Goal: Information Seeking & Learning: Learn about a topic

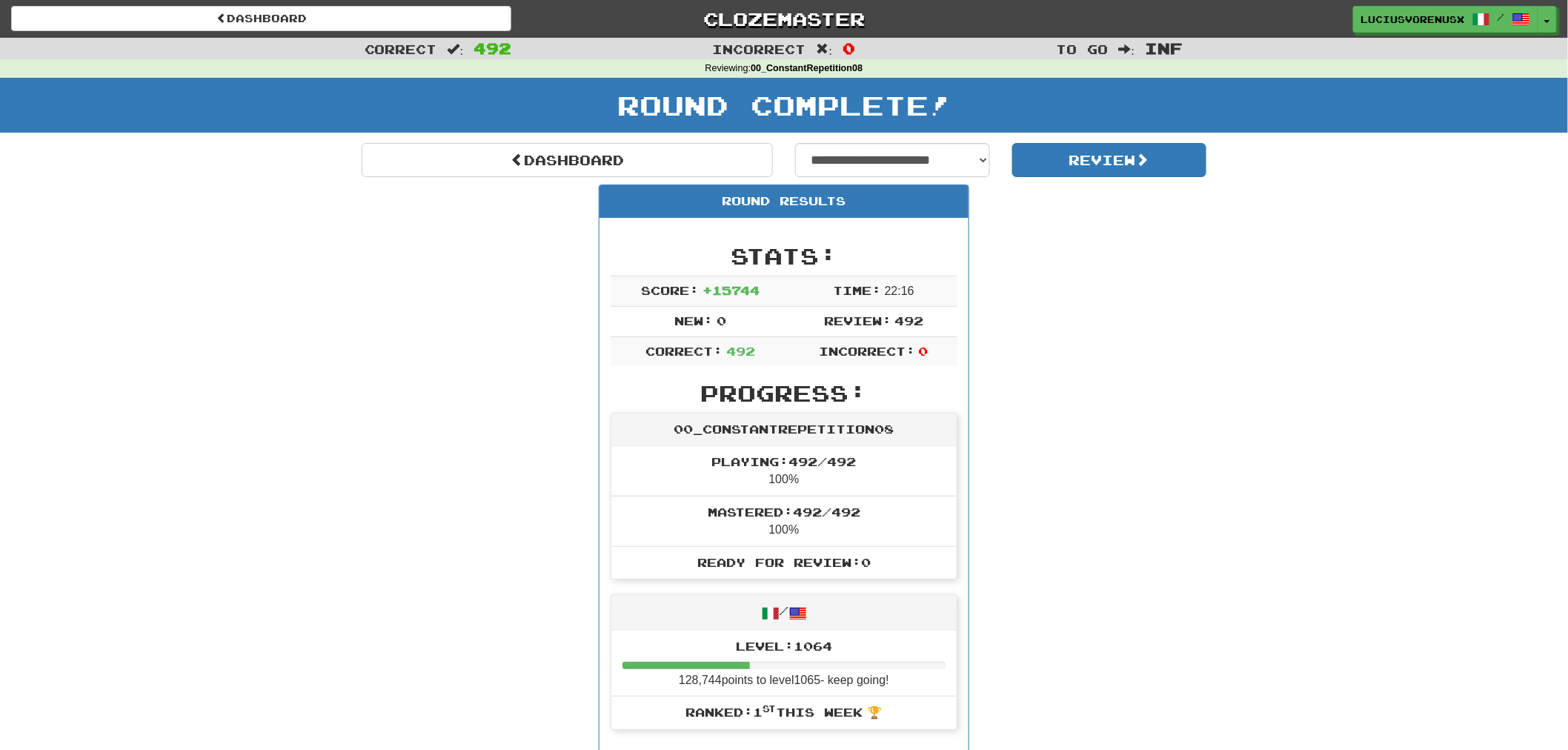
select select "**********"
click at [795, 143] on select "**********" at bounding box center [892, 160] width 195 height 34
select select "**********"
click at [1109, 160] on button "Review" at bounding box center [1110, 160] width 195 height 34
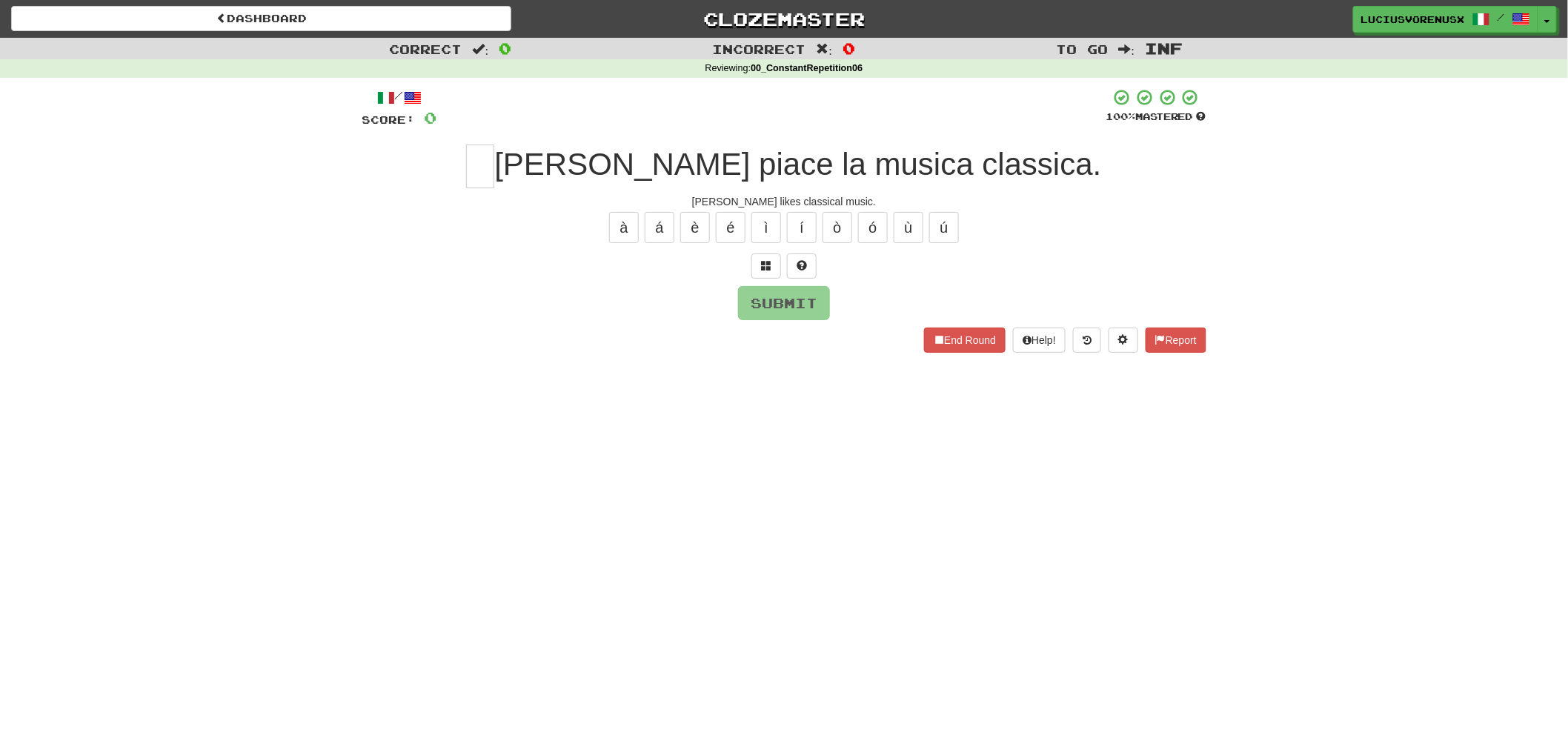
click at [72, 459] on div "Dashboard Clozemaster LuciusVorenusX / Toggle Dropdown Dashboard Leaderboard Ac…" at bounding box center [784, 375] width 1568 height 750
click at [553, 160] on div "[PERSON_NAME] piace la musica classica." at bounding box center [784, 166] width 845 height 44
click at [494, 161] on input "text" at bounding box center [480, 166] width 28 height 44
type input "*"
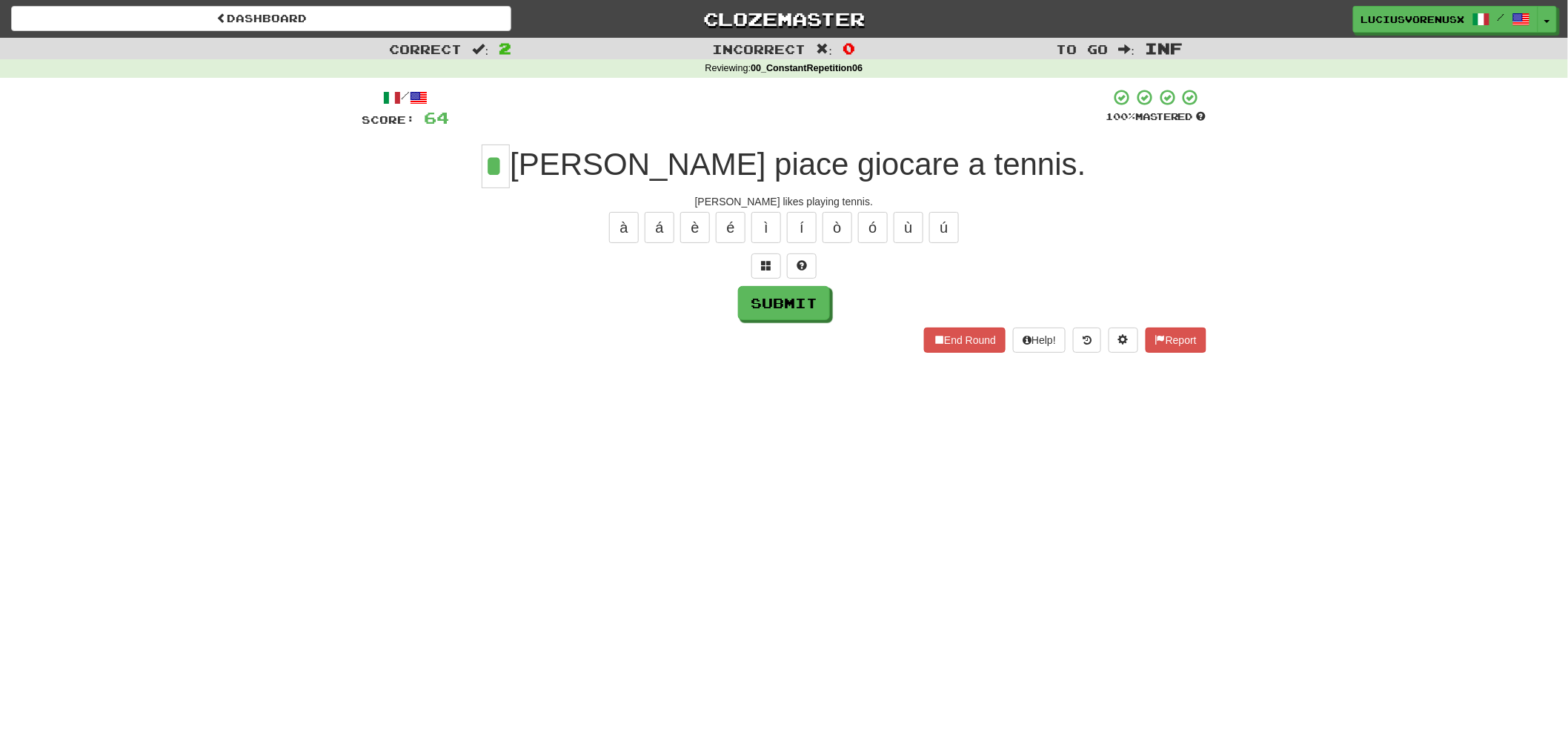
type input "*"
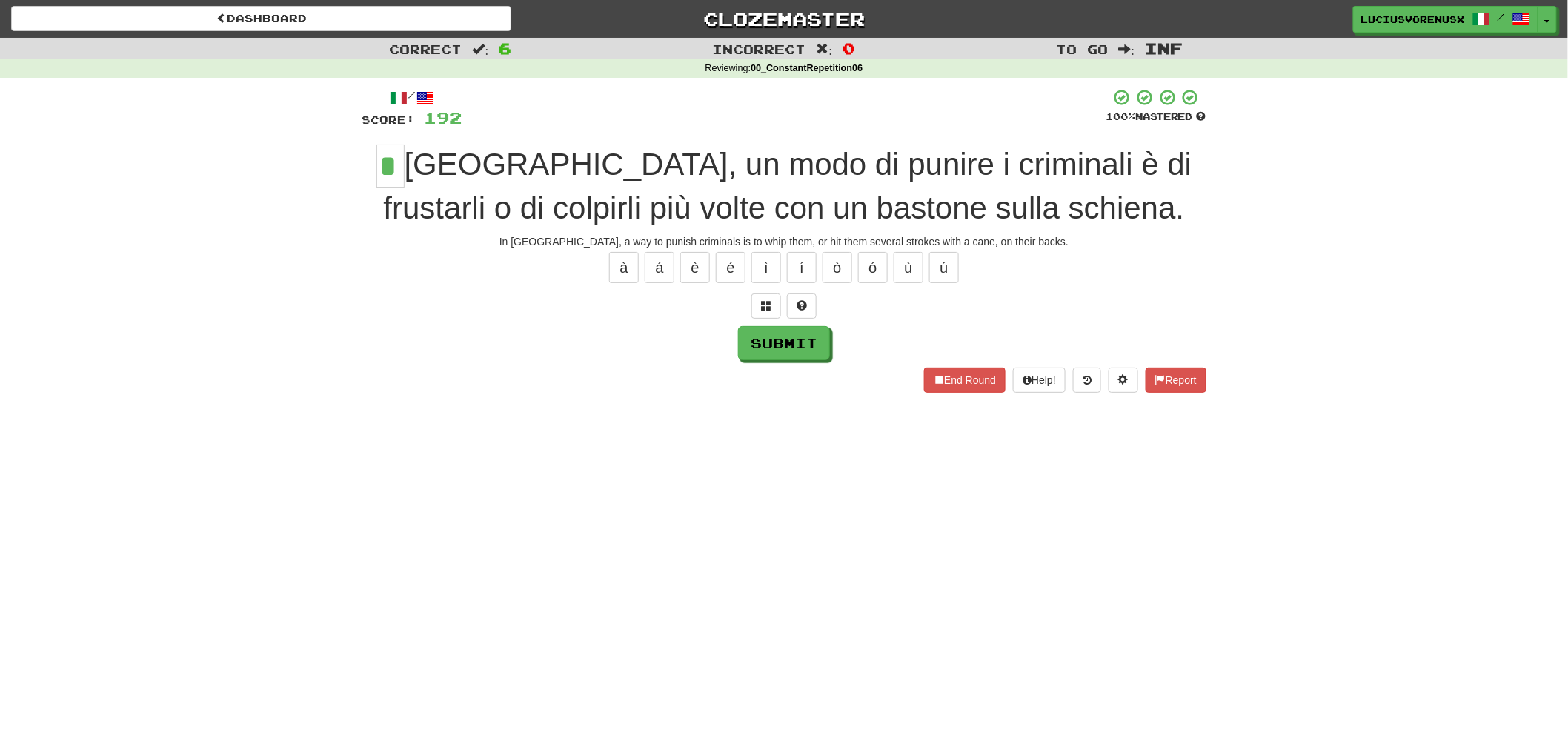
type input "*"
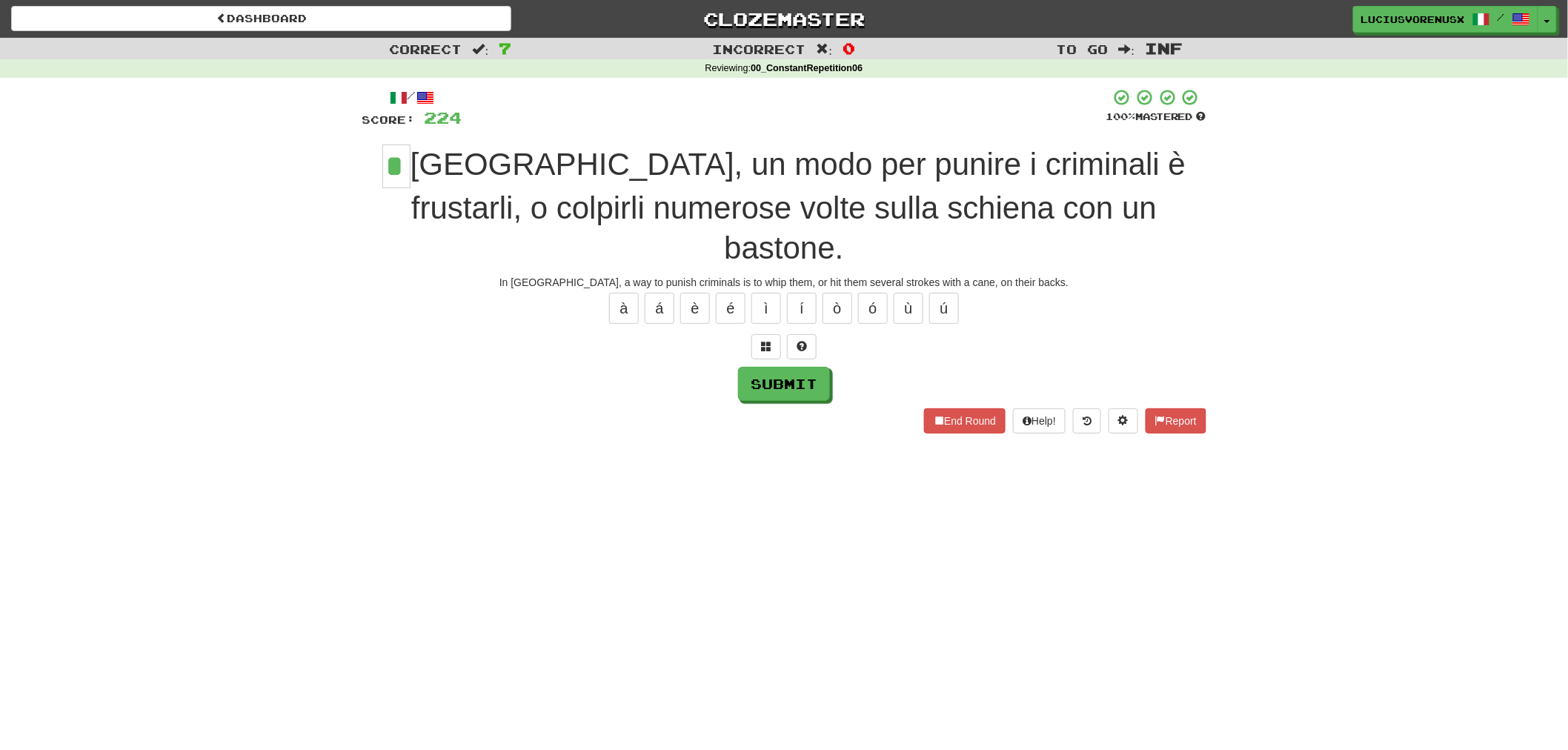
type input "*"
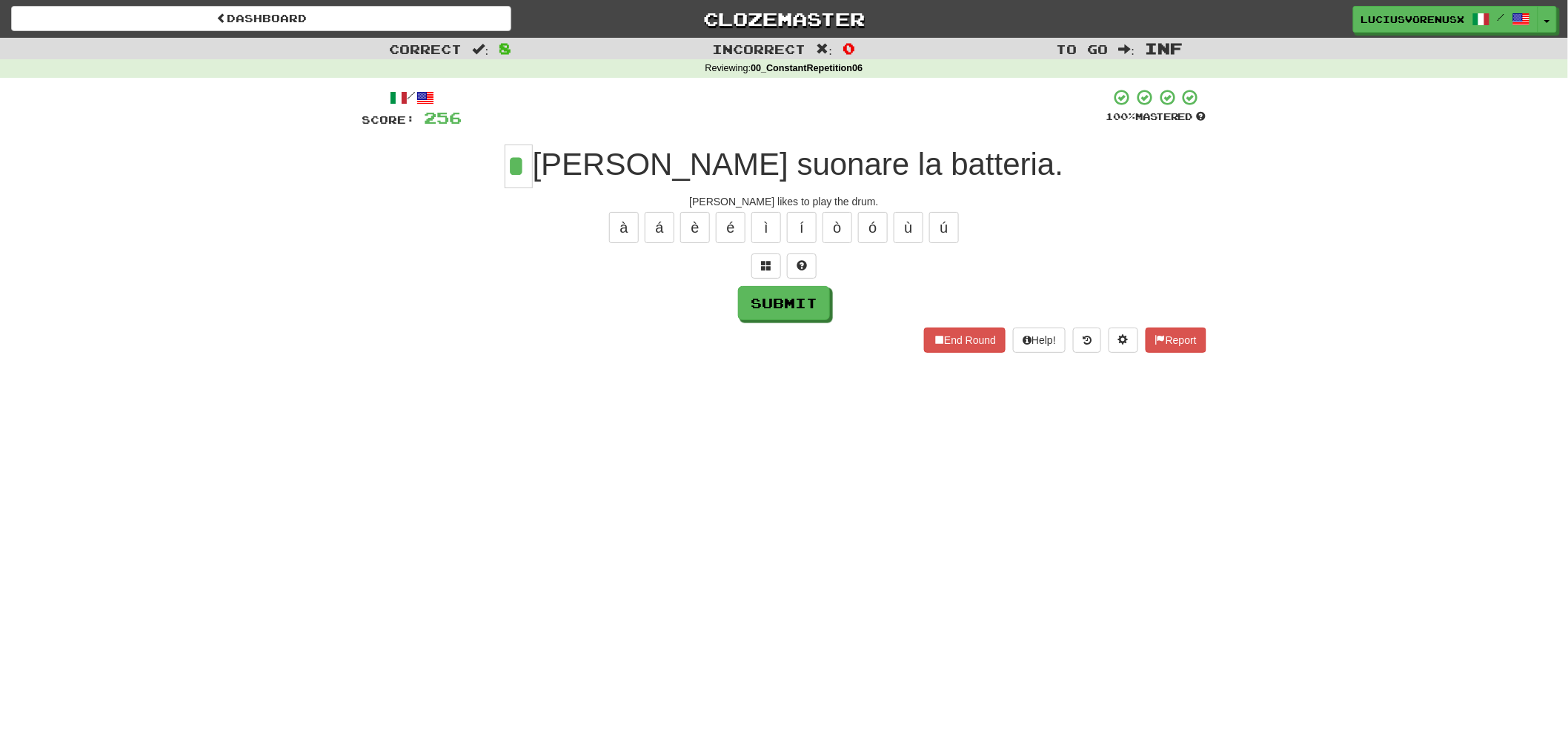
type input "*"
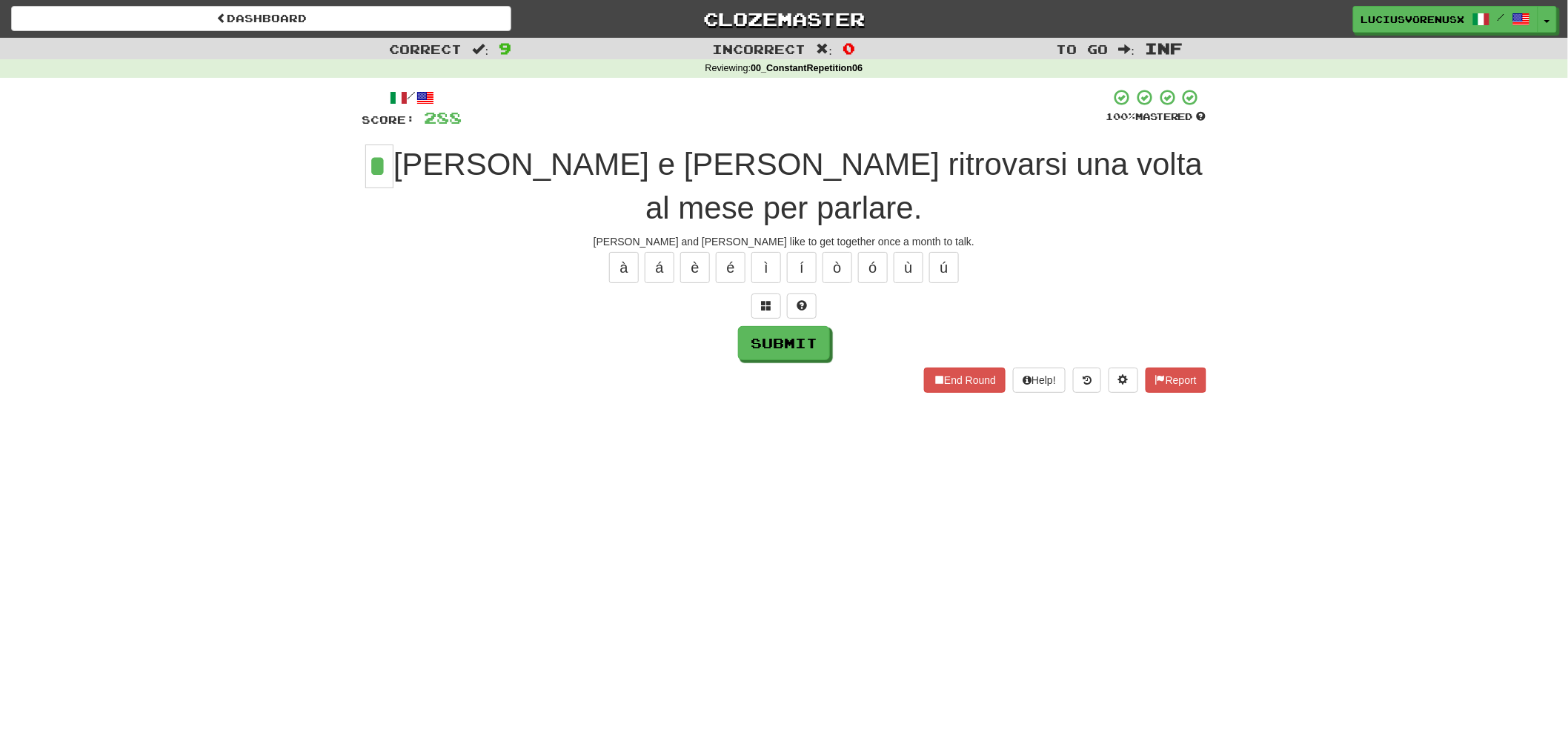
type input "*"
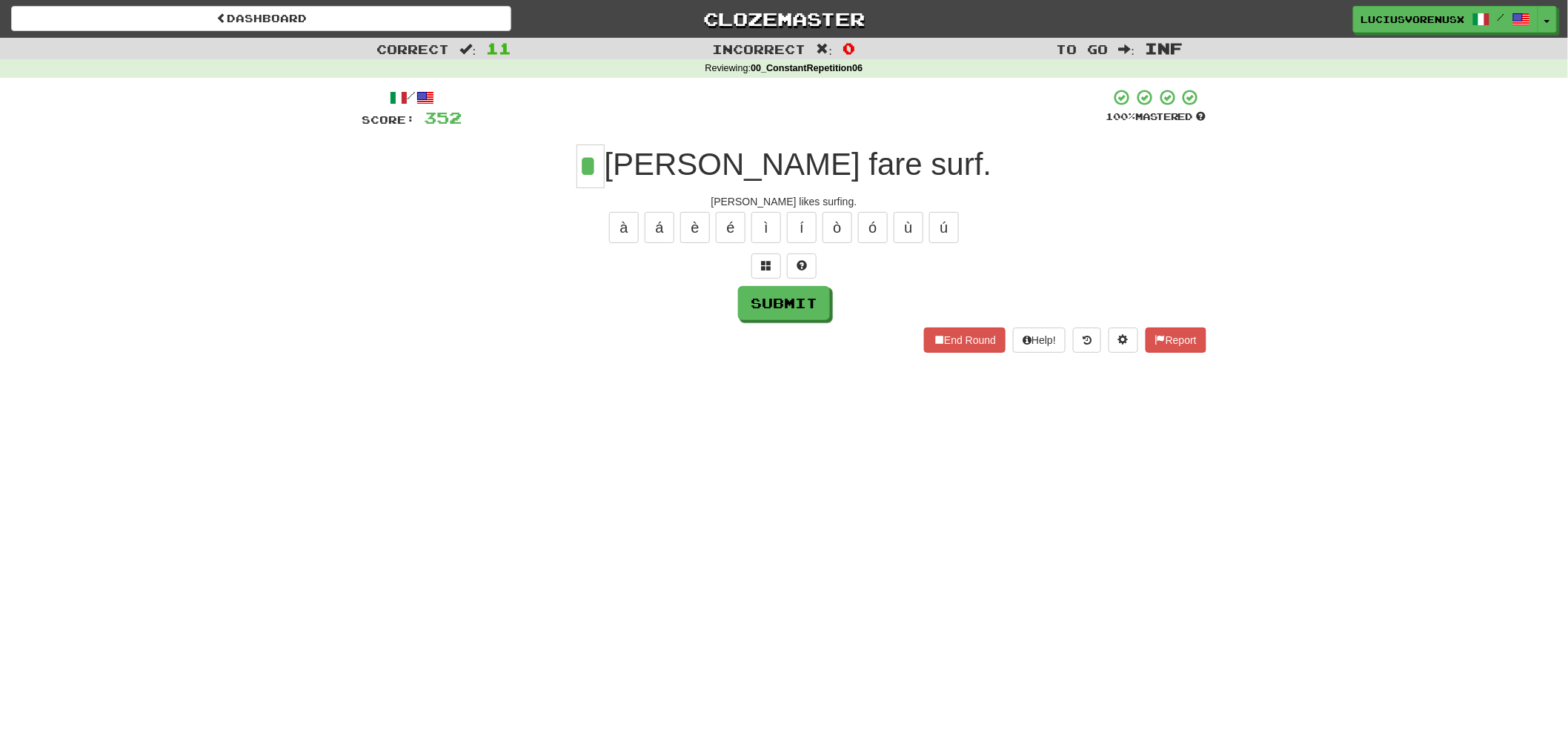
type input "*"
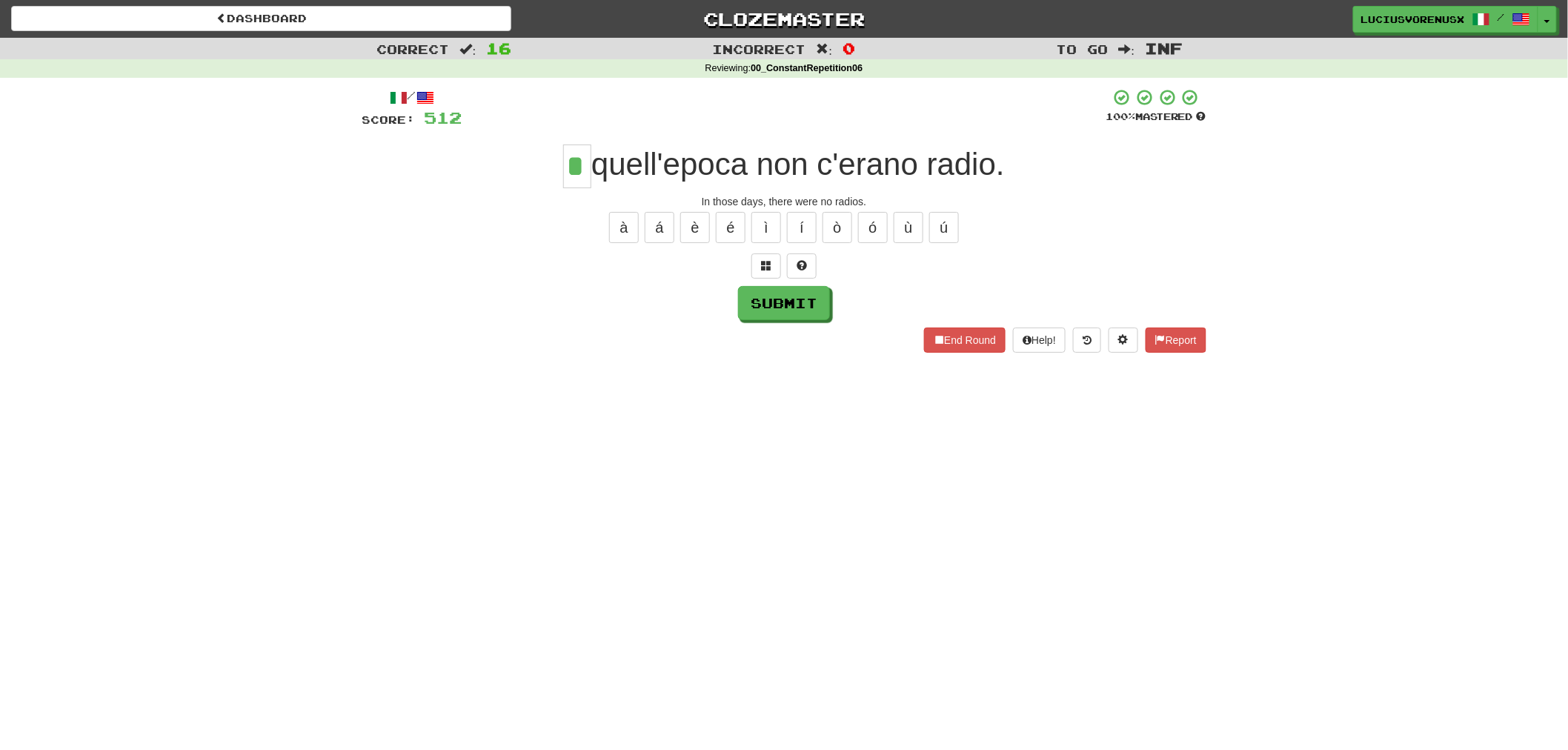
type input "*"
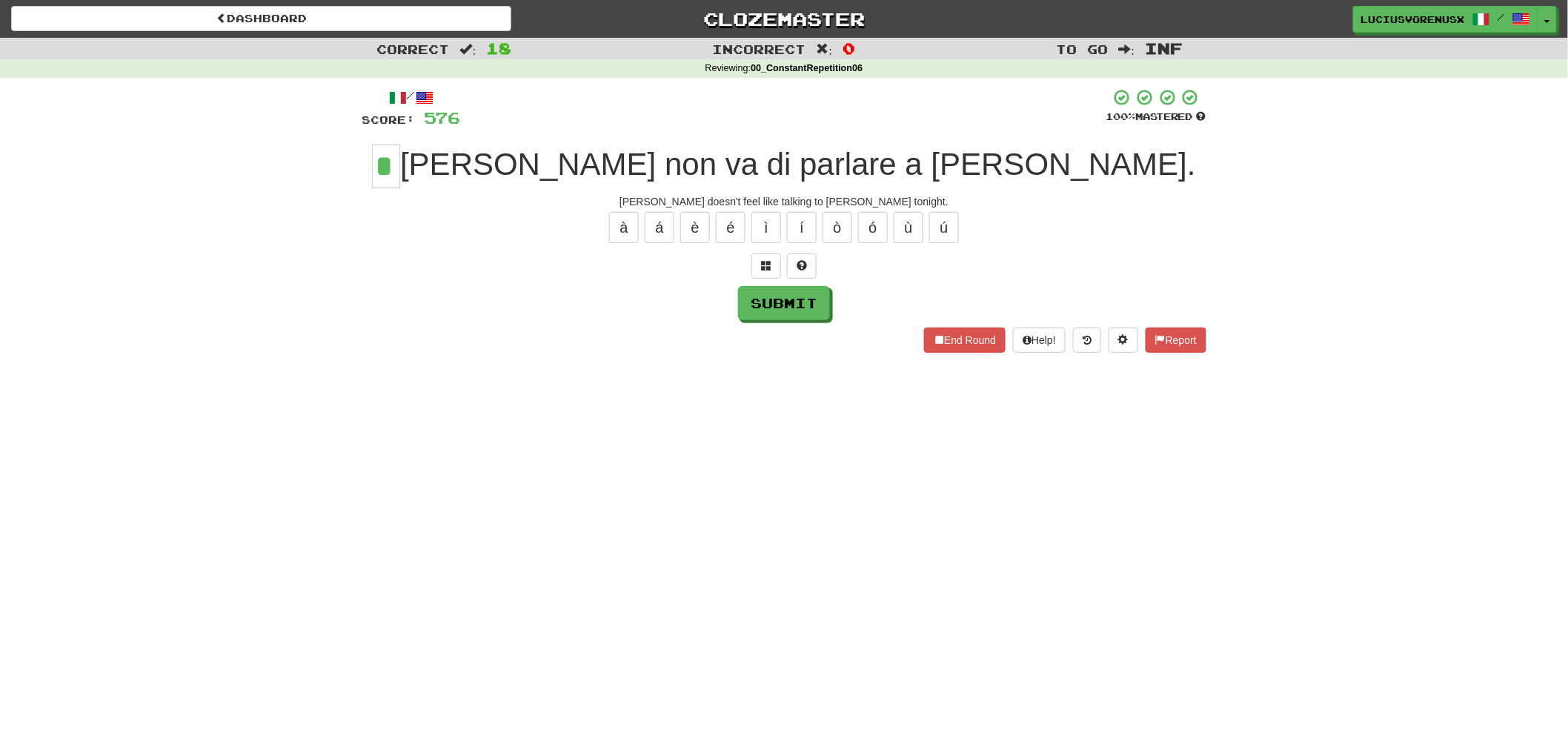
type input "*"
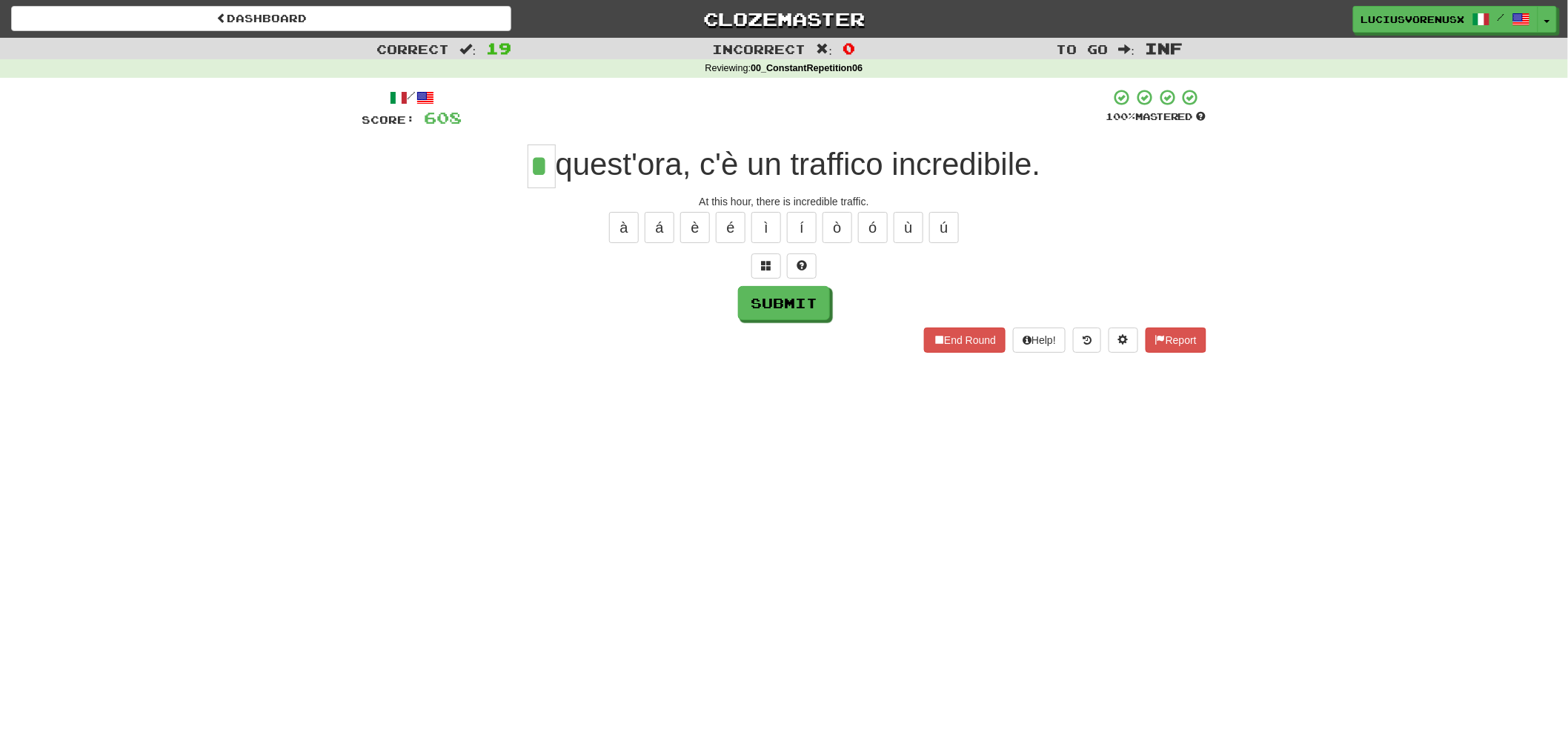
type input "*"
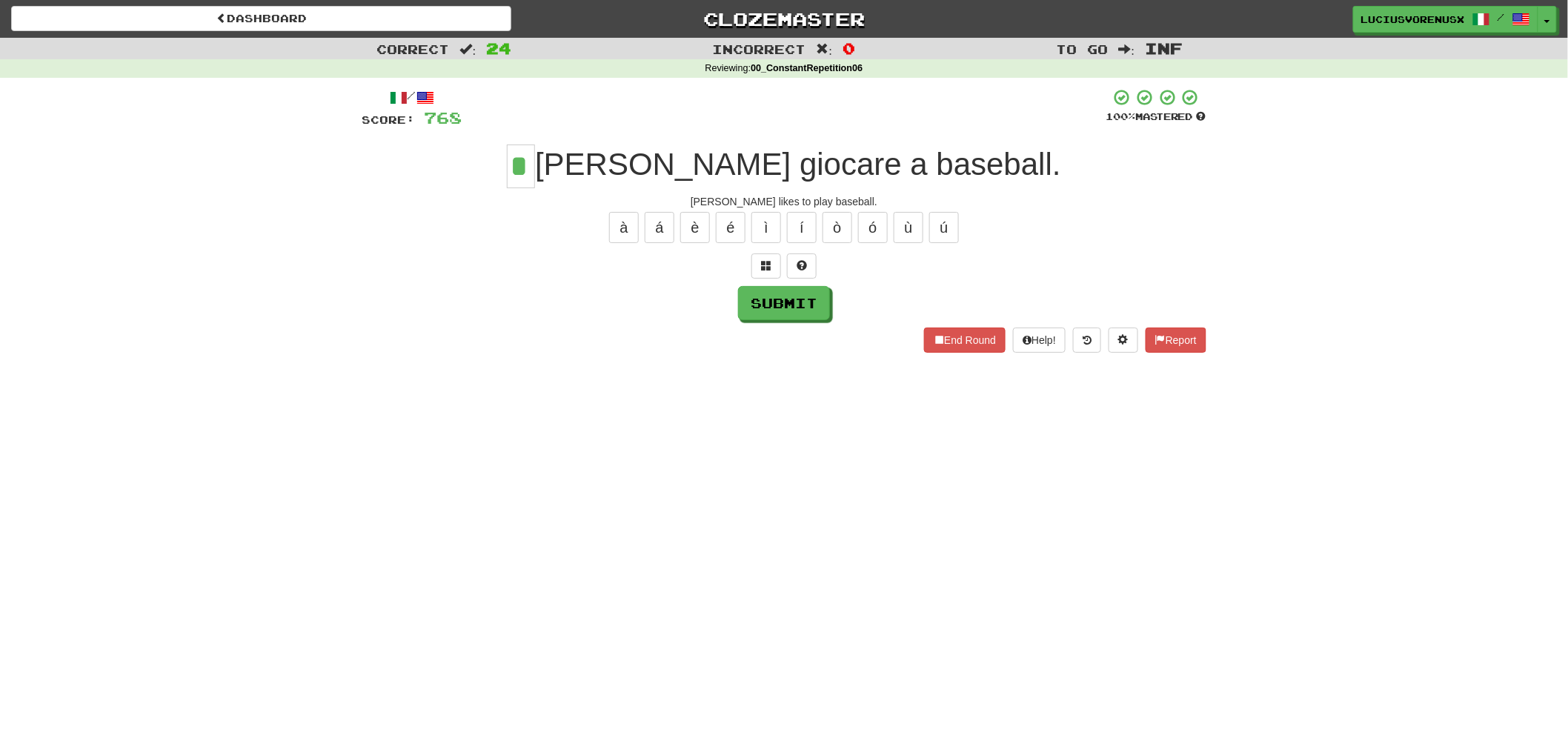
type input "*"
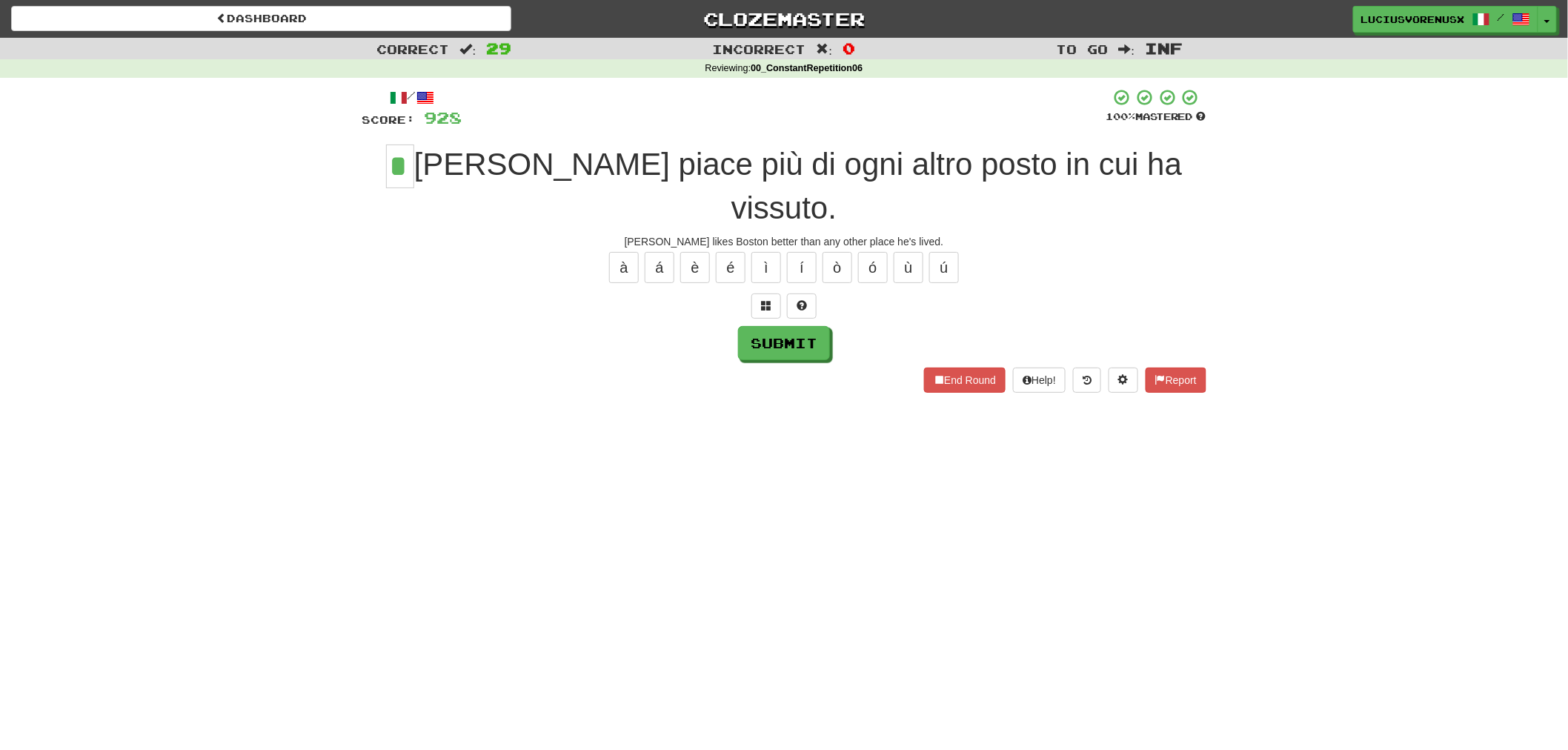
type input "*"
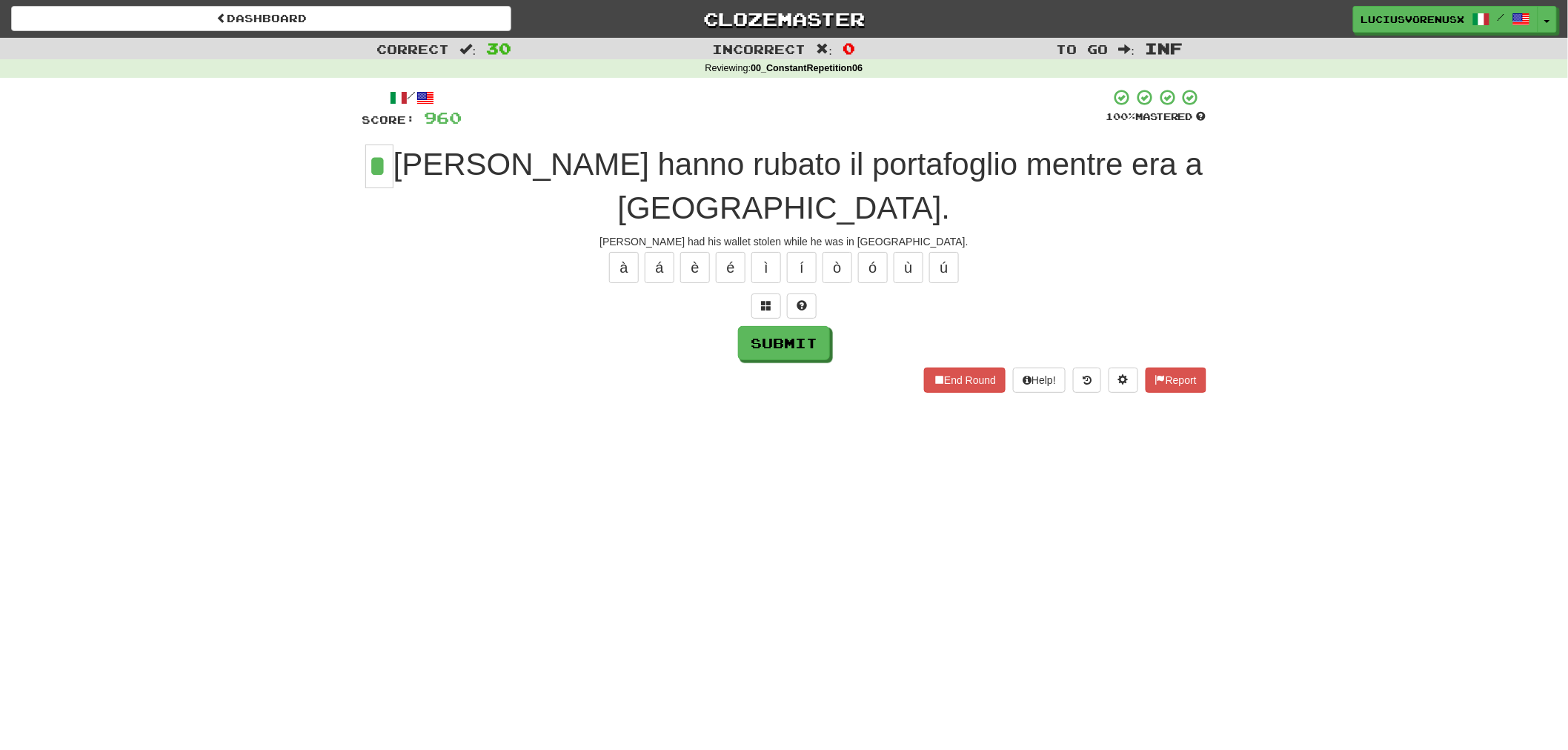
type input "*"
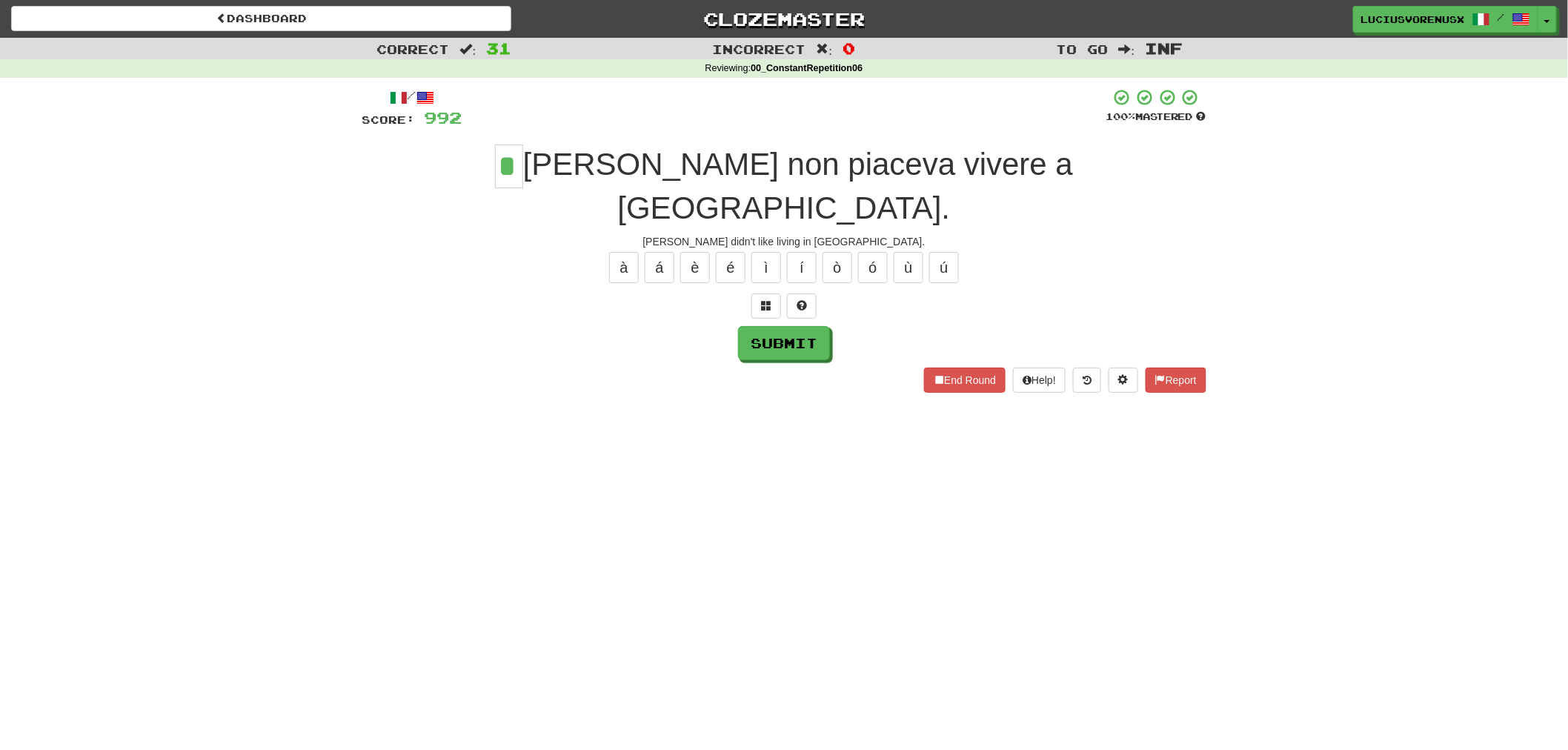
type input "*"
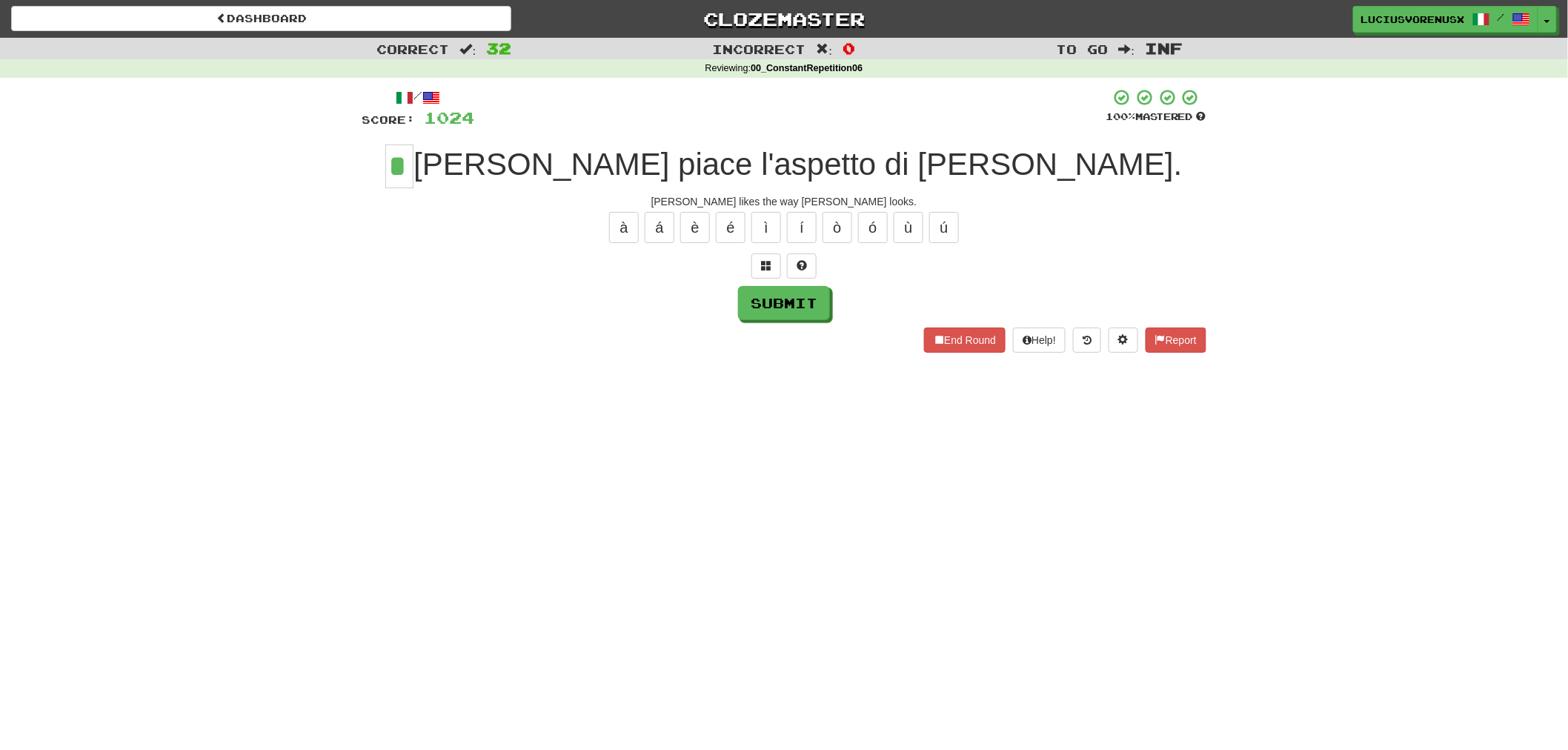
type input "*"
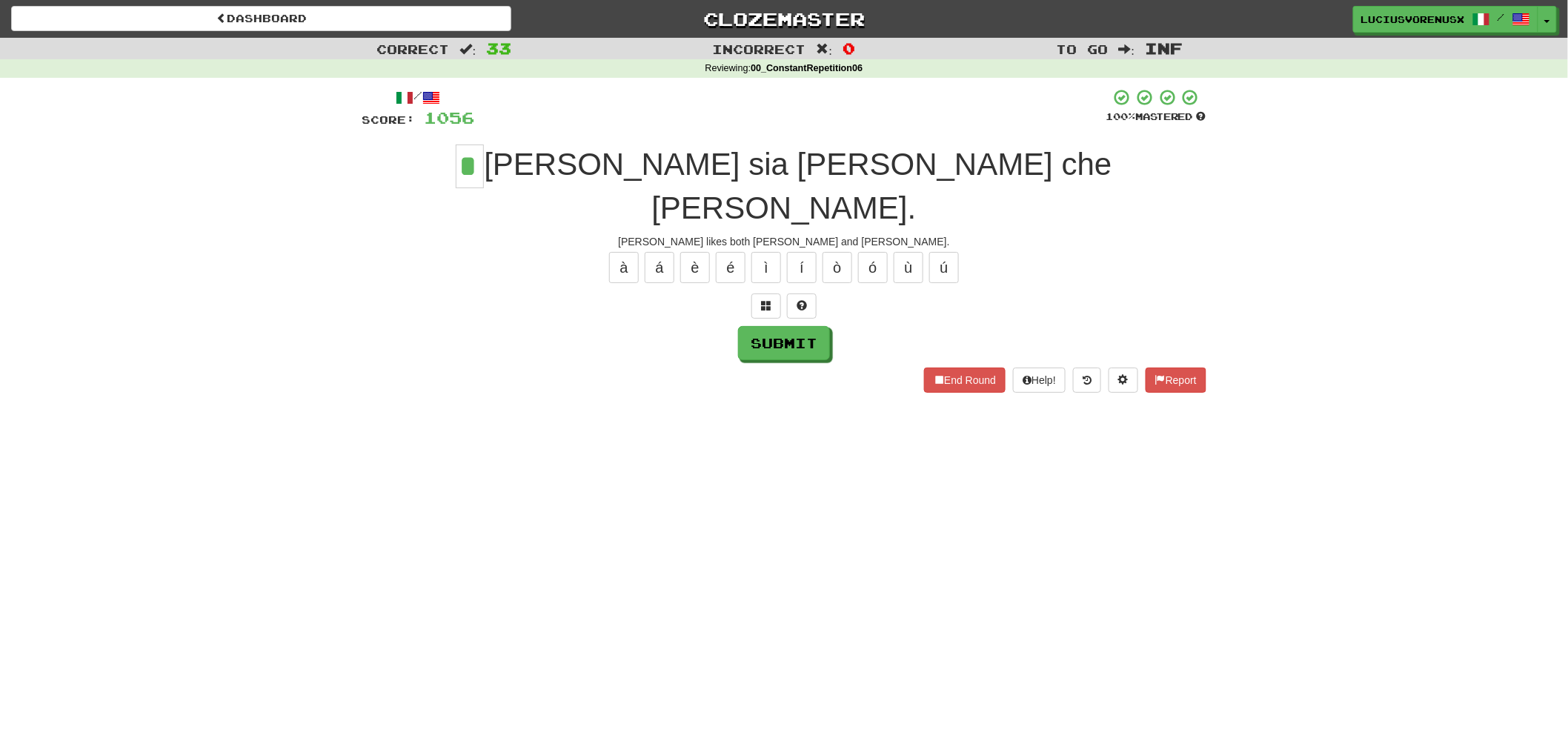
type input "*"
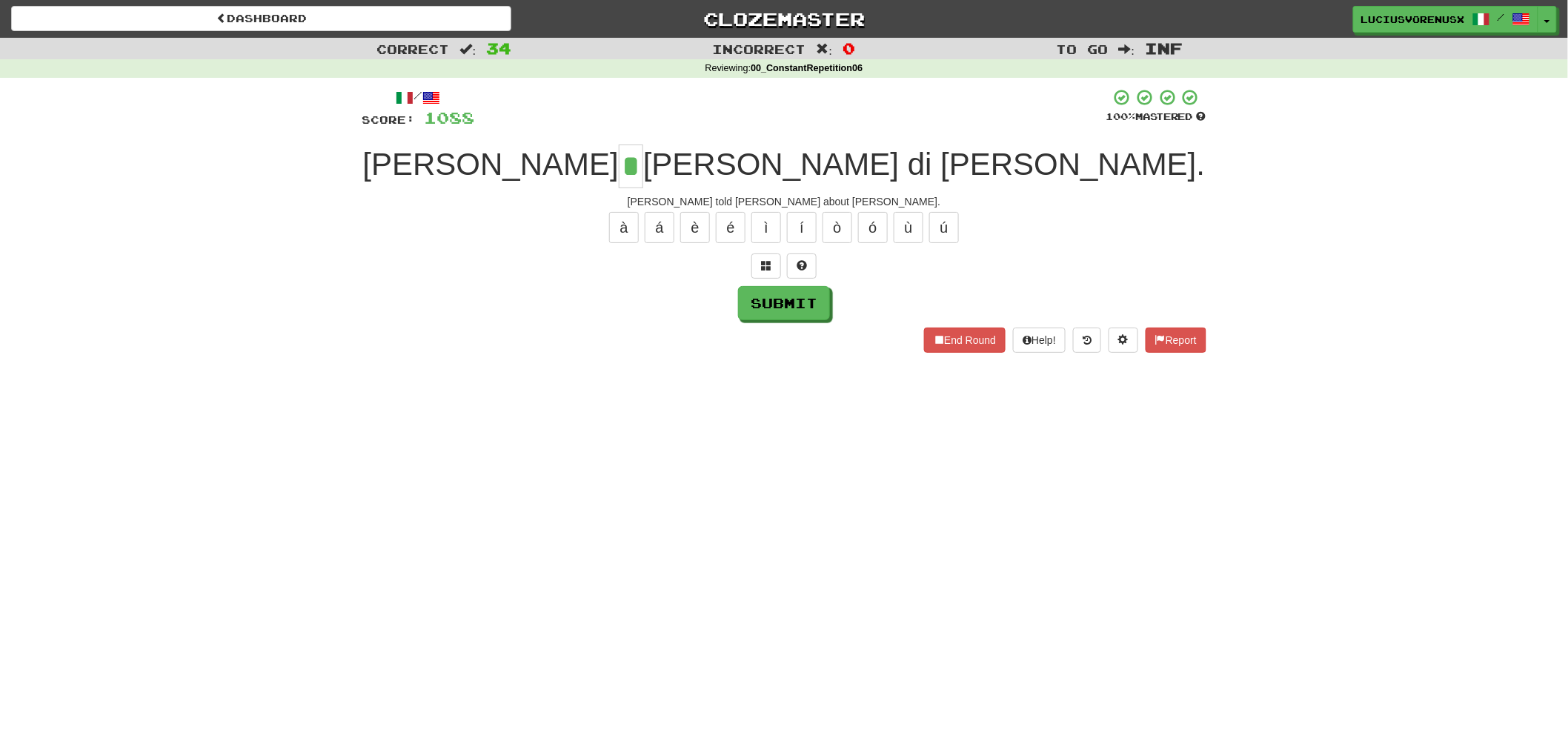
type input "*"
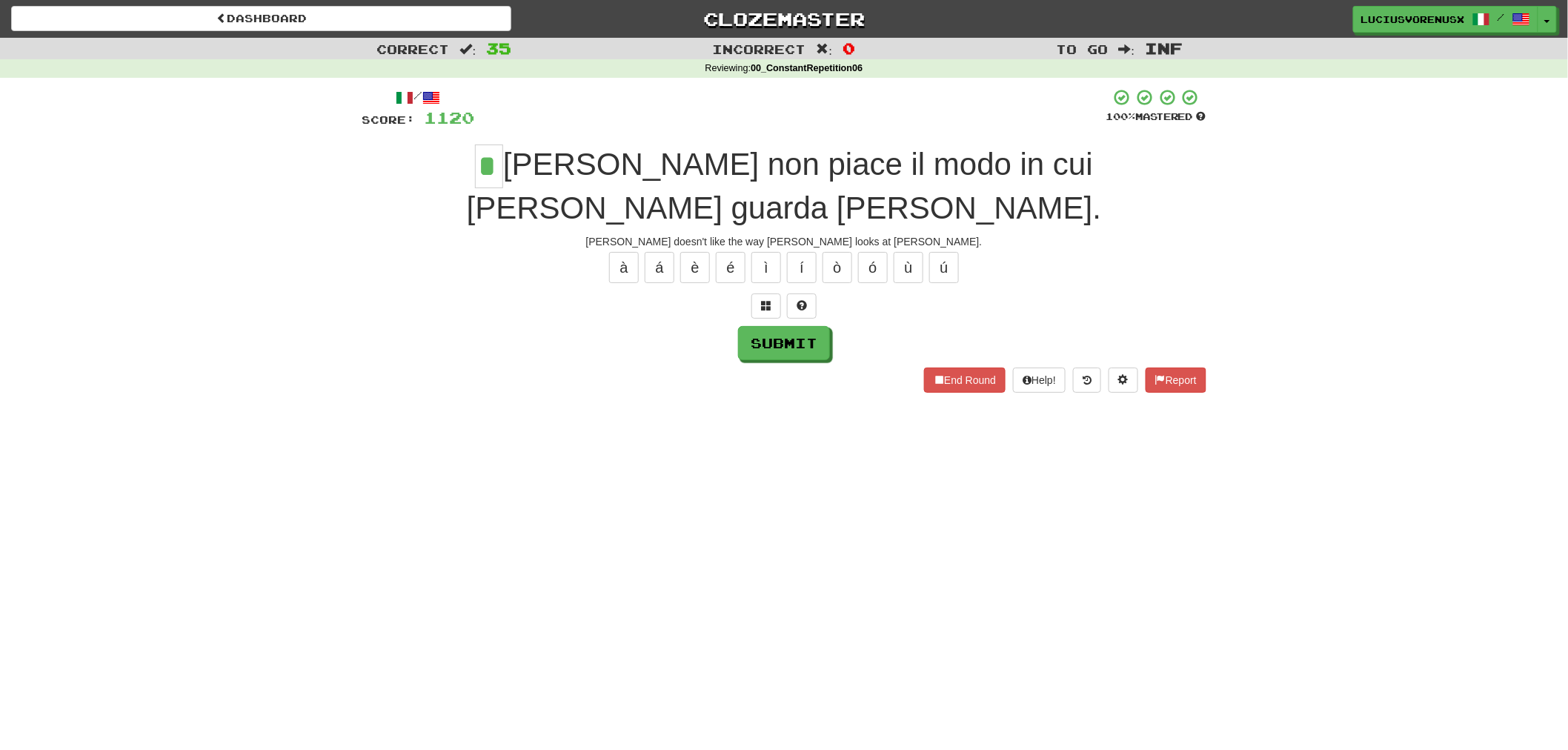
type input "*"
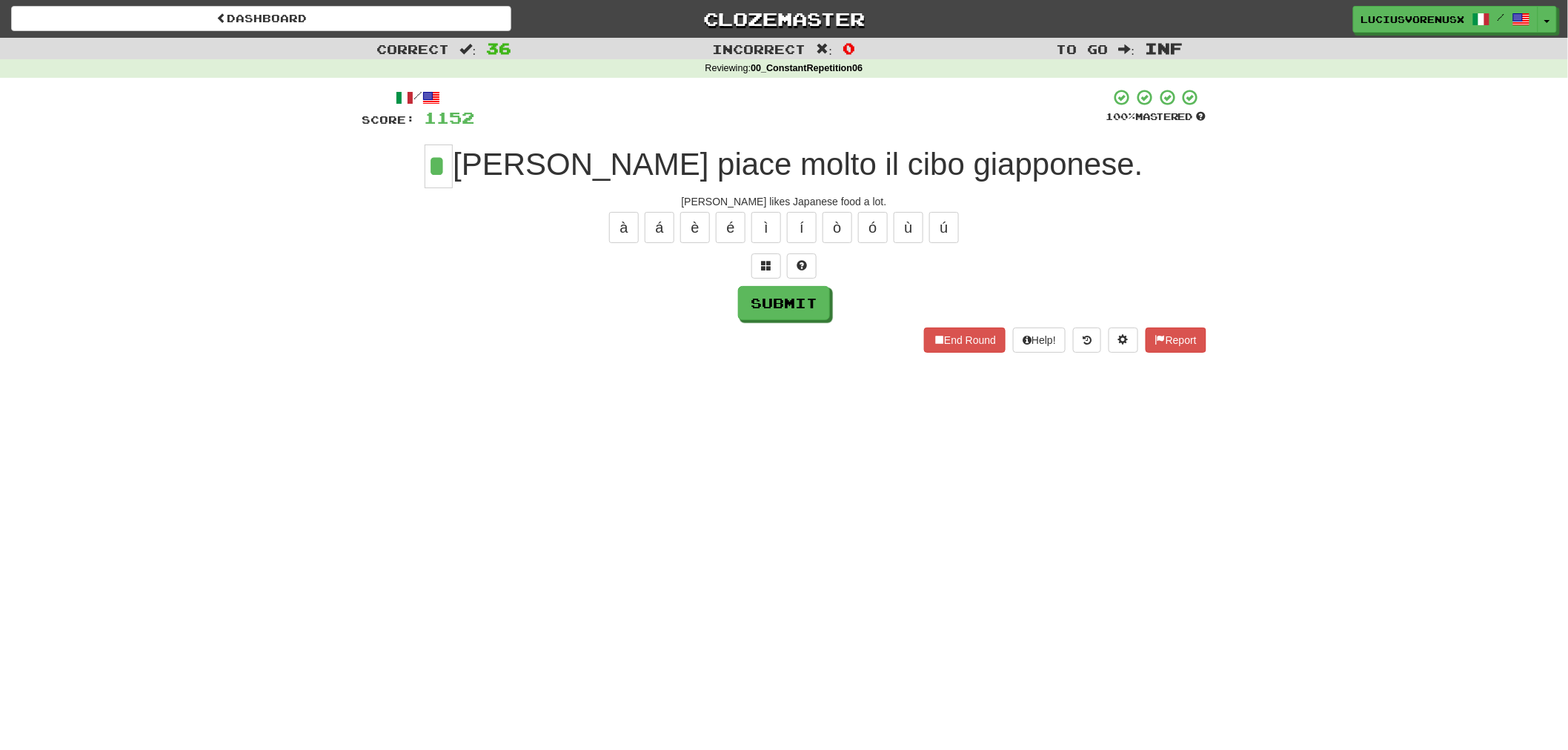
type input "*"
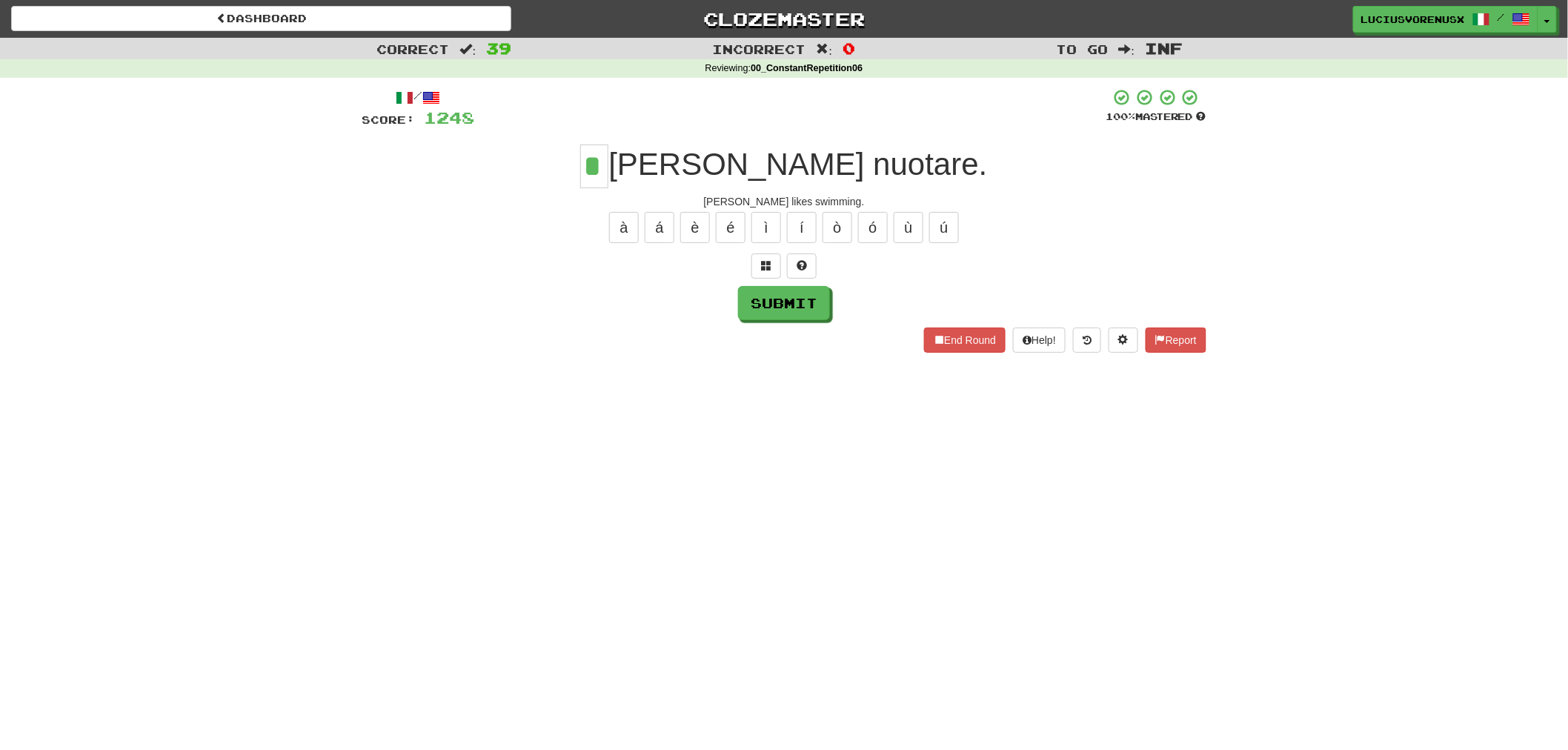
type input "*"
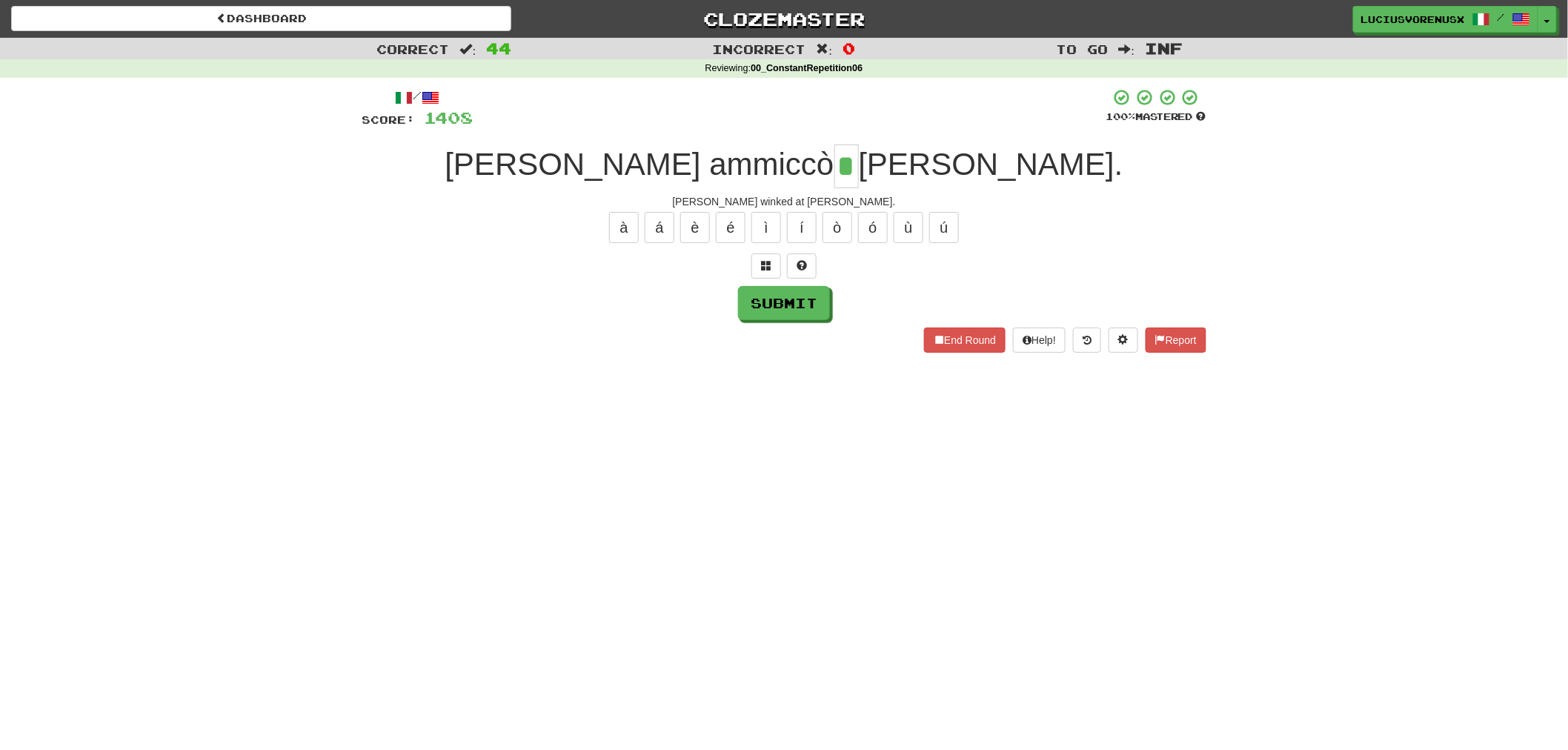
type input "*"
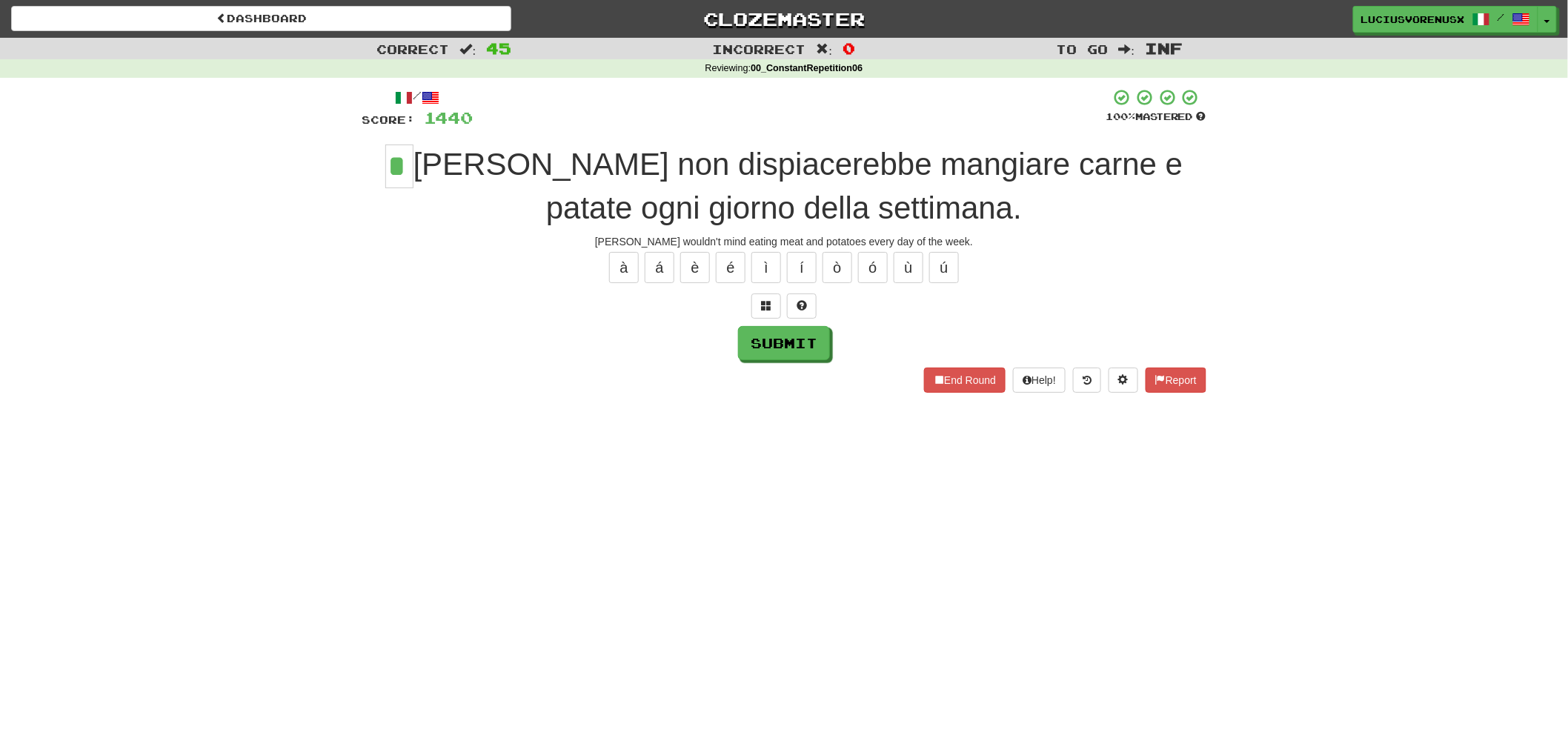
type input "*"
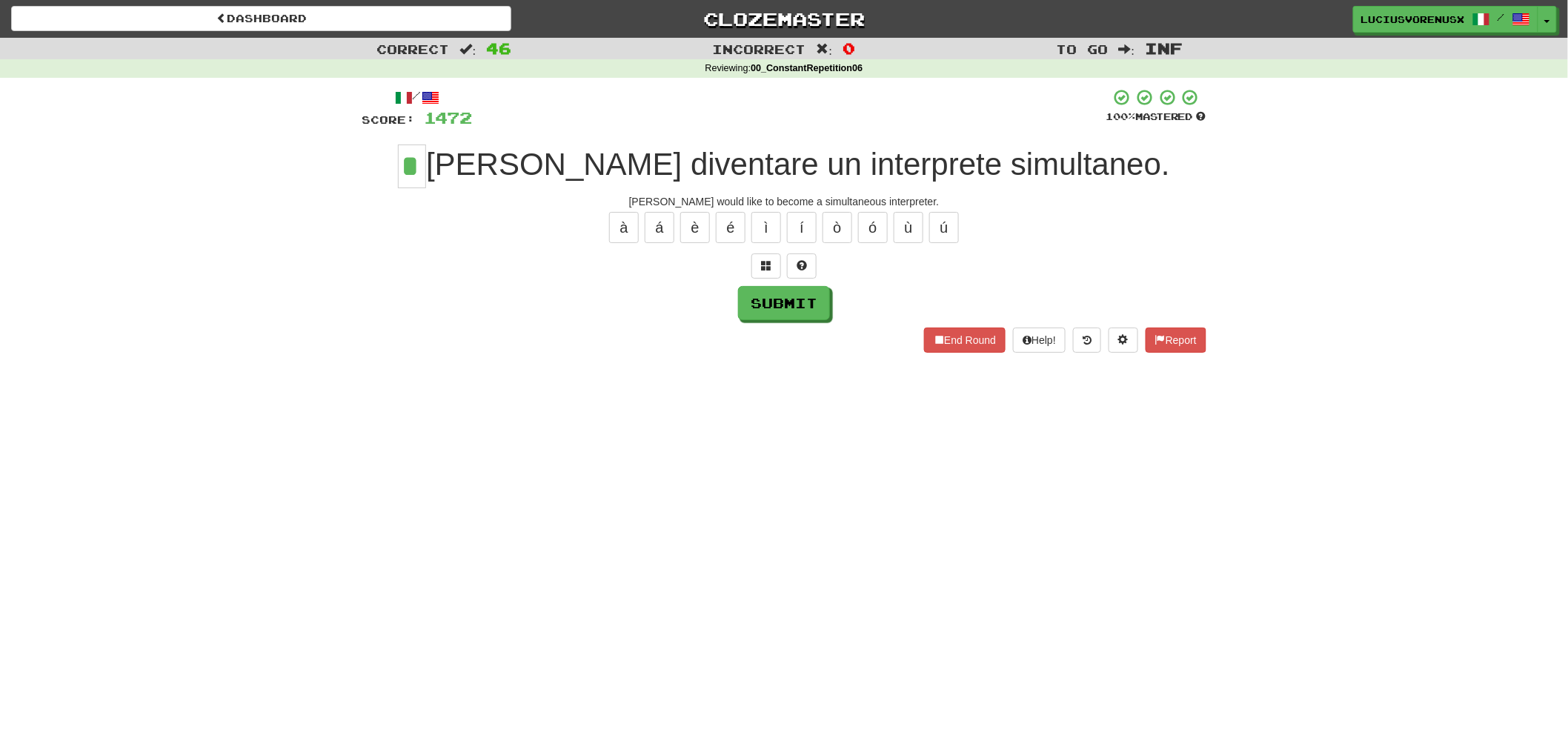
type input "*"
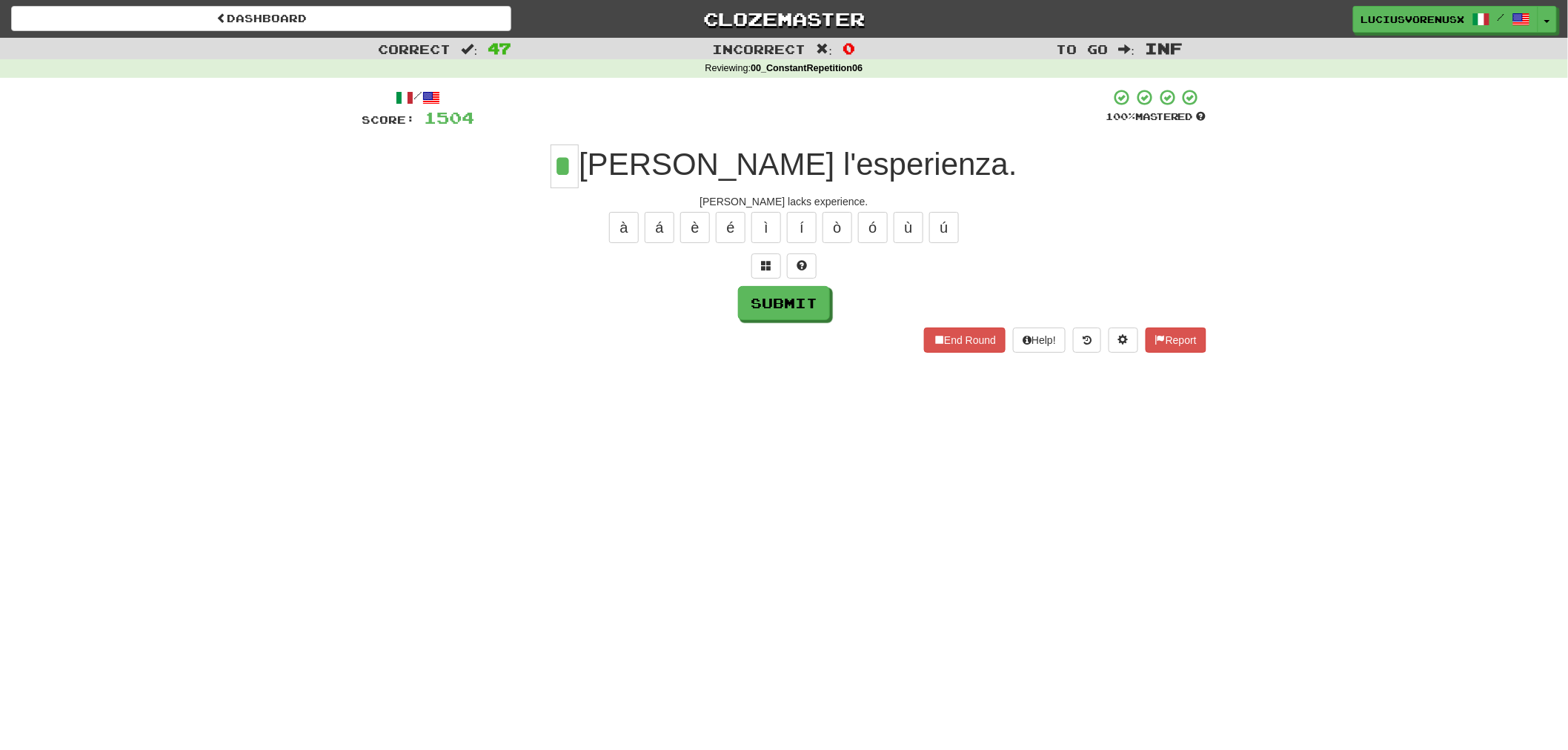
type input "*"
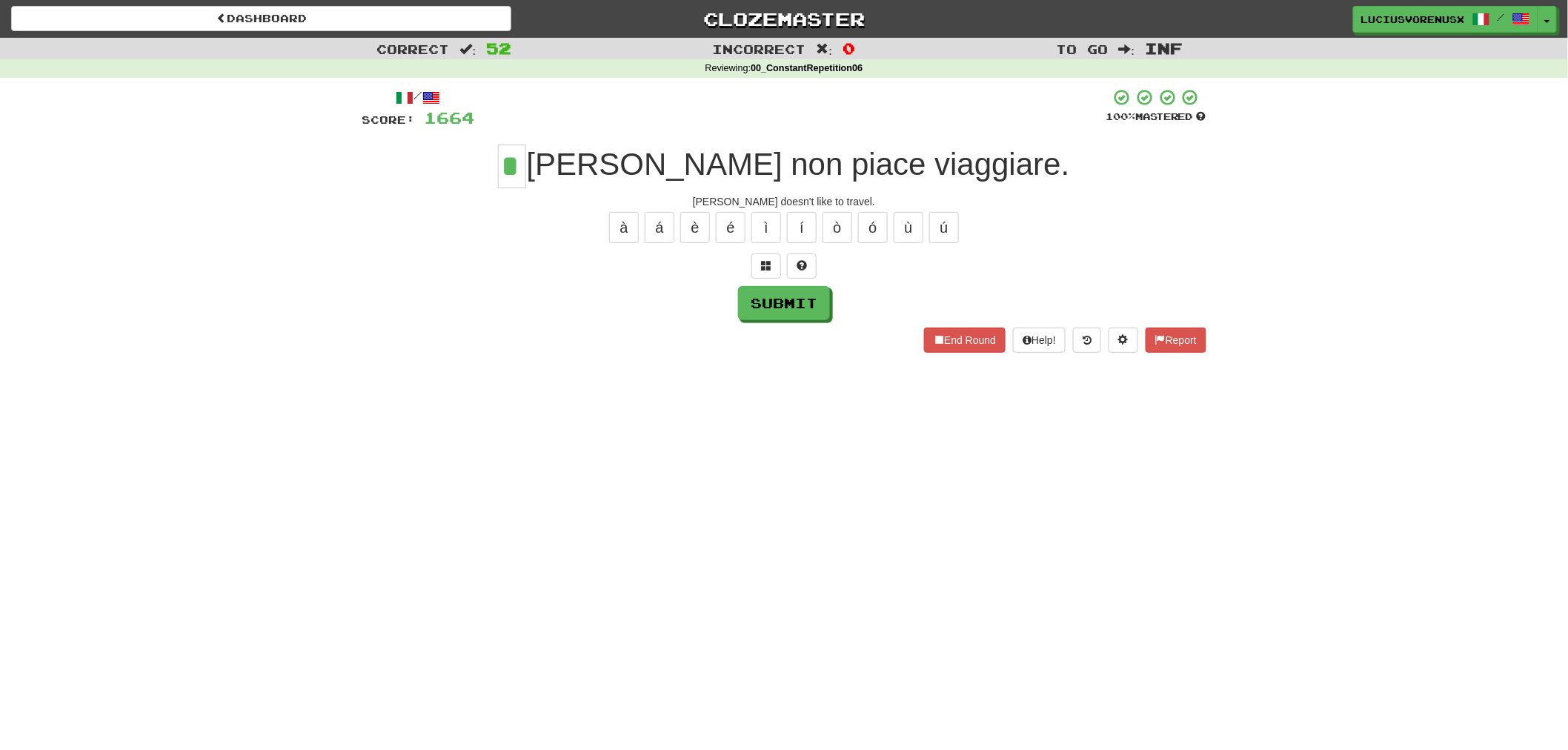
type input "*"
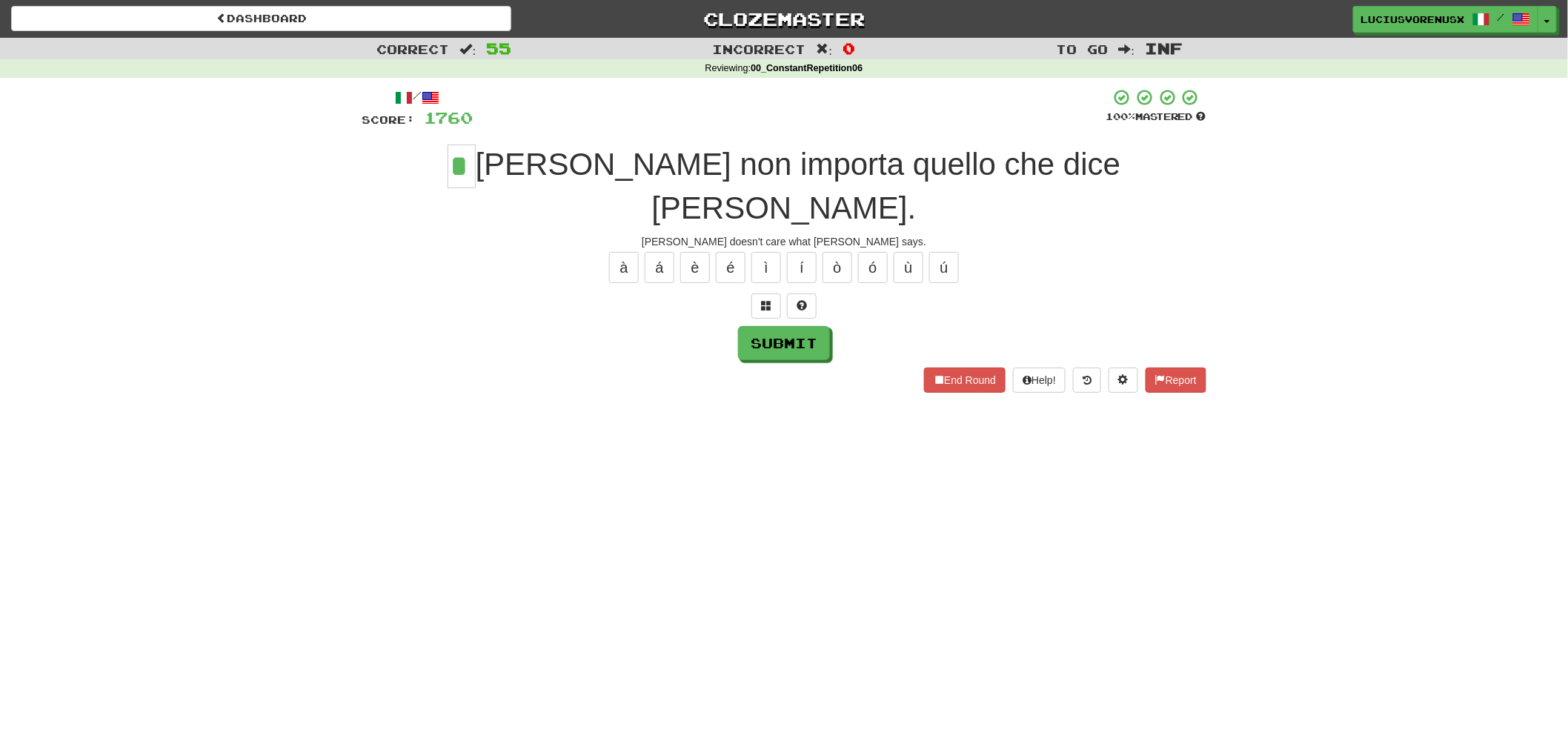
type input "*"
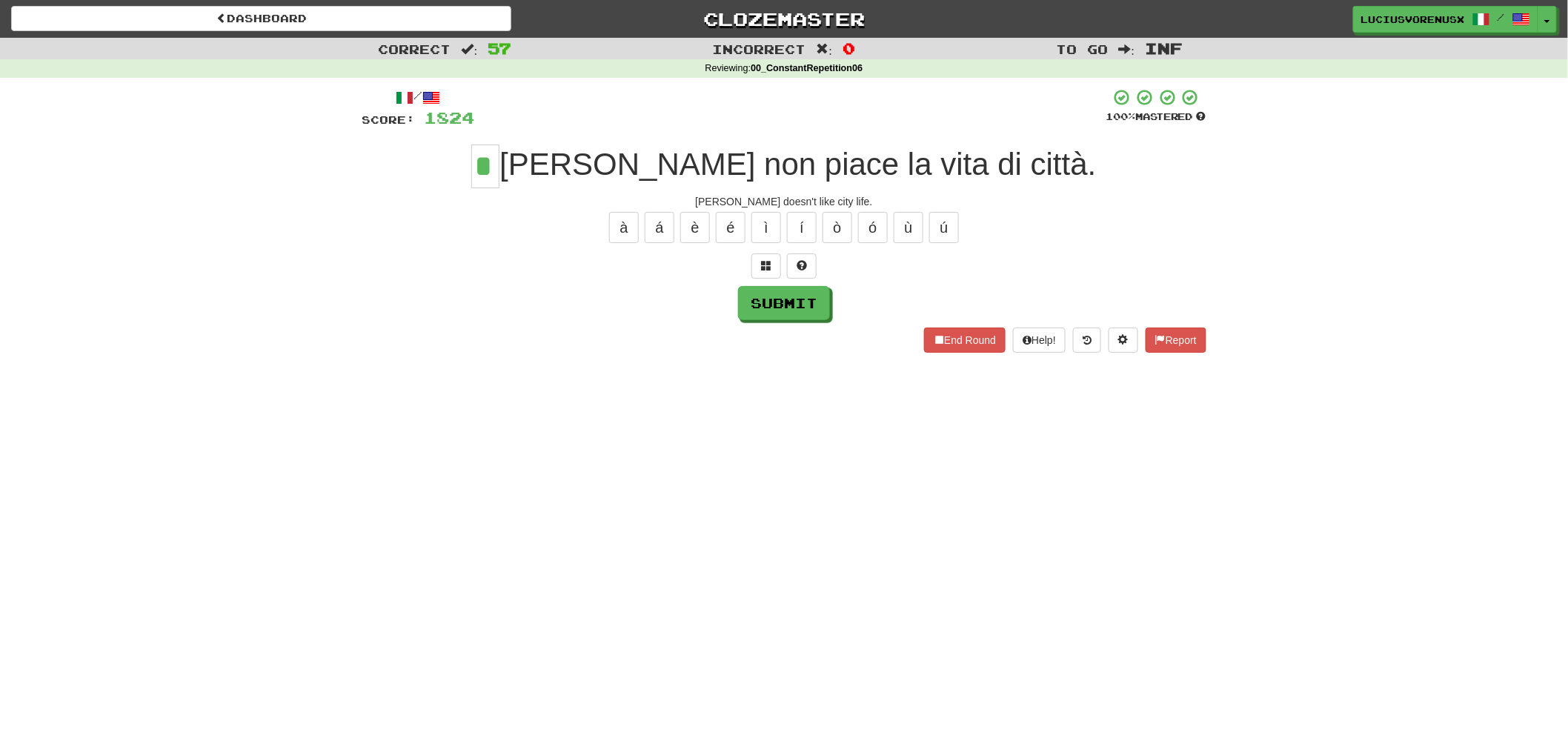
type input "*"
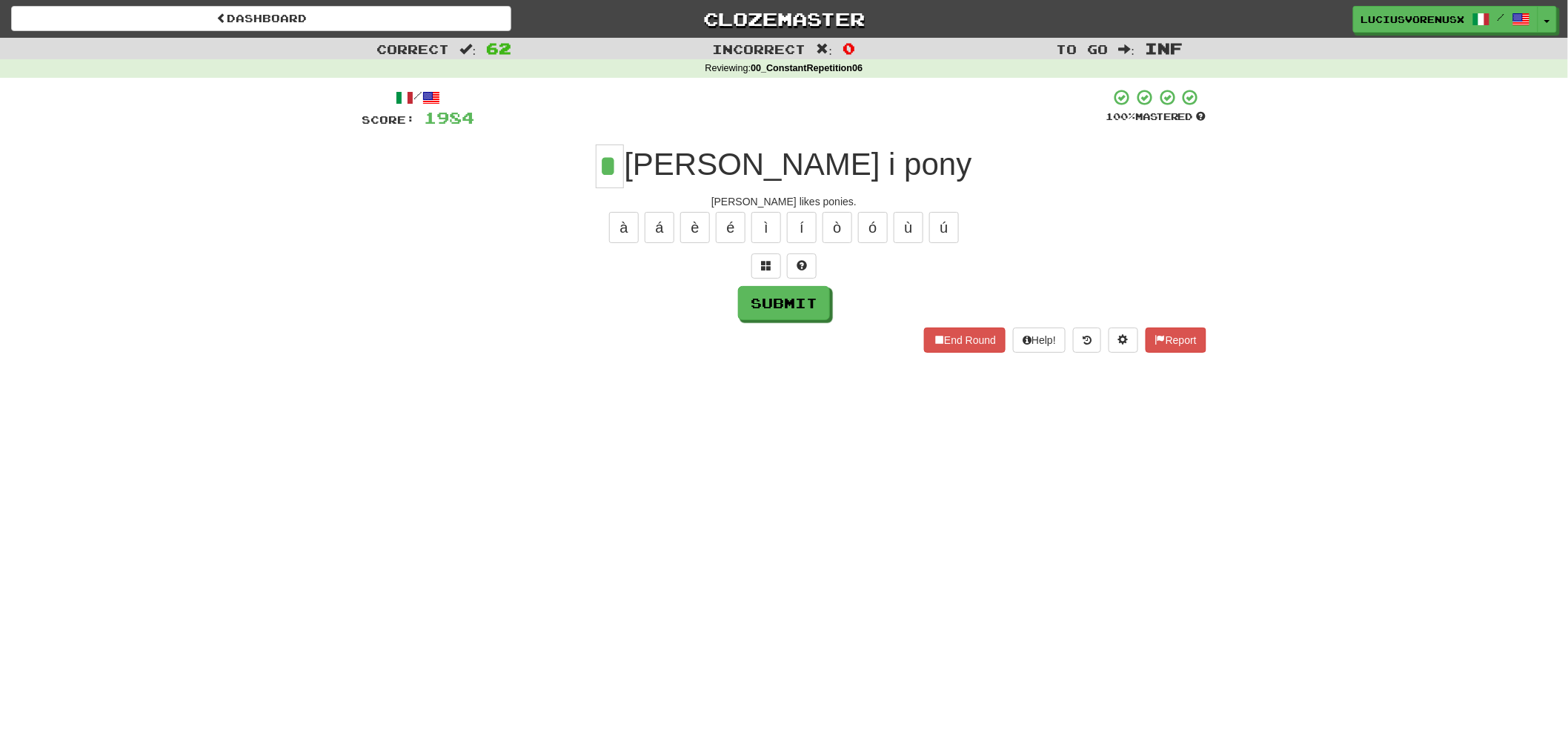
type input "*"
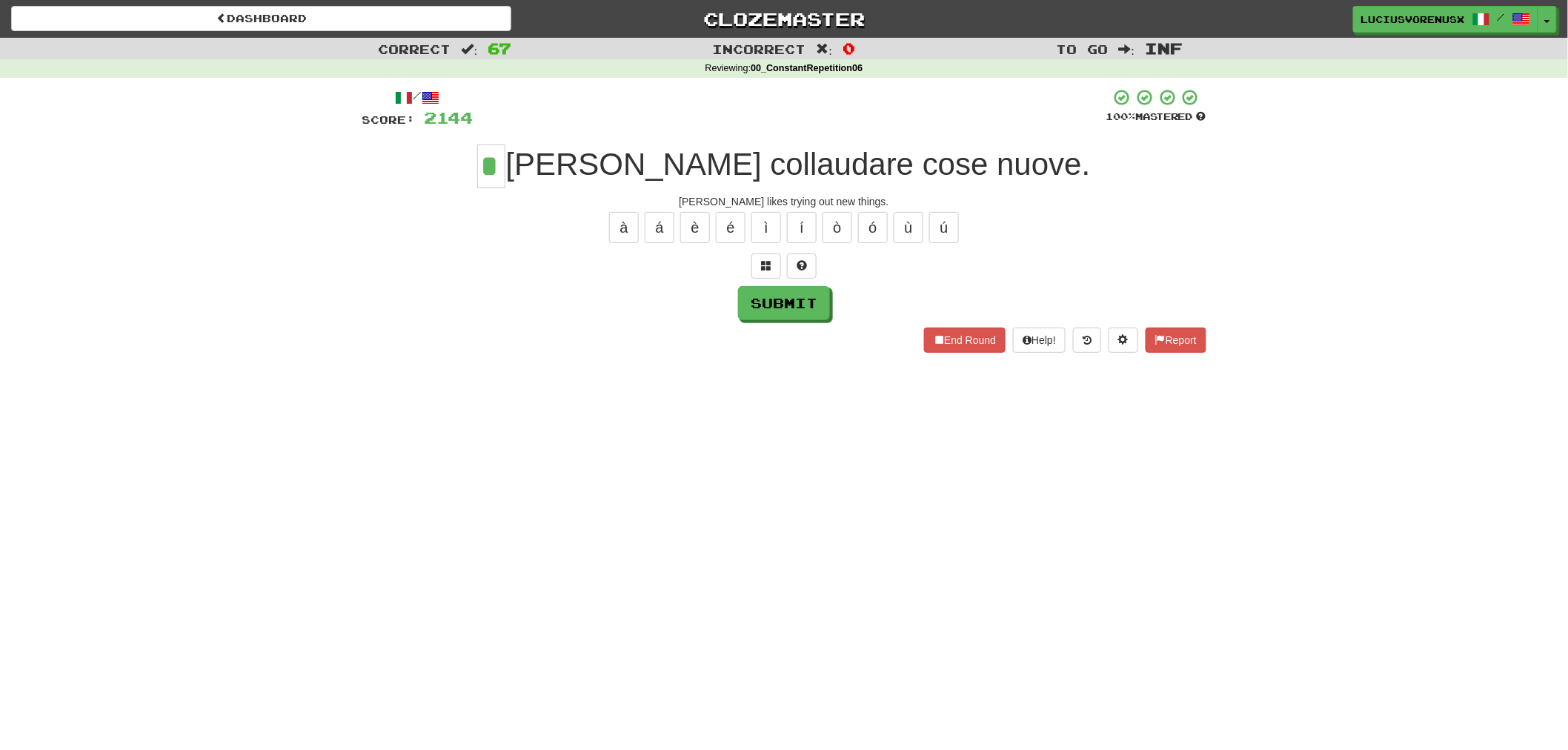
type input "*"
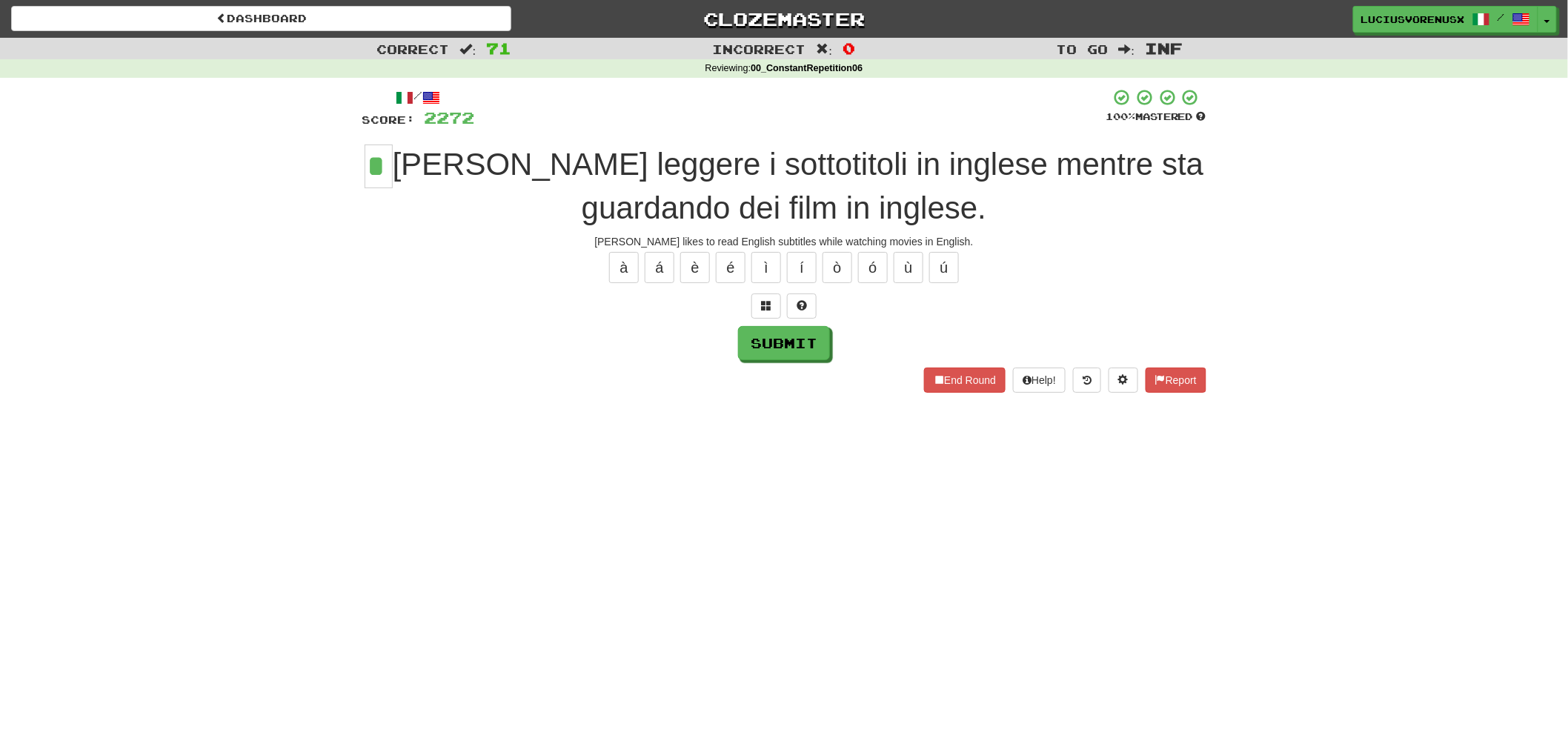
type input "*"
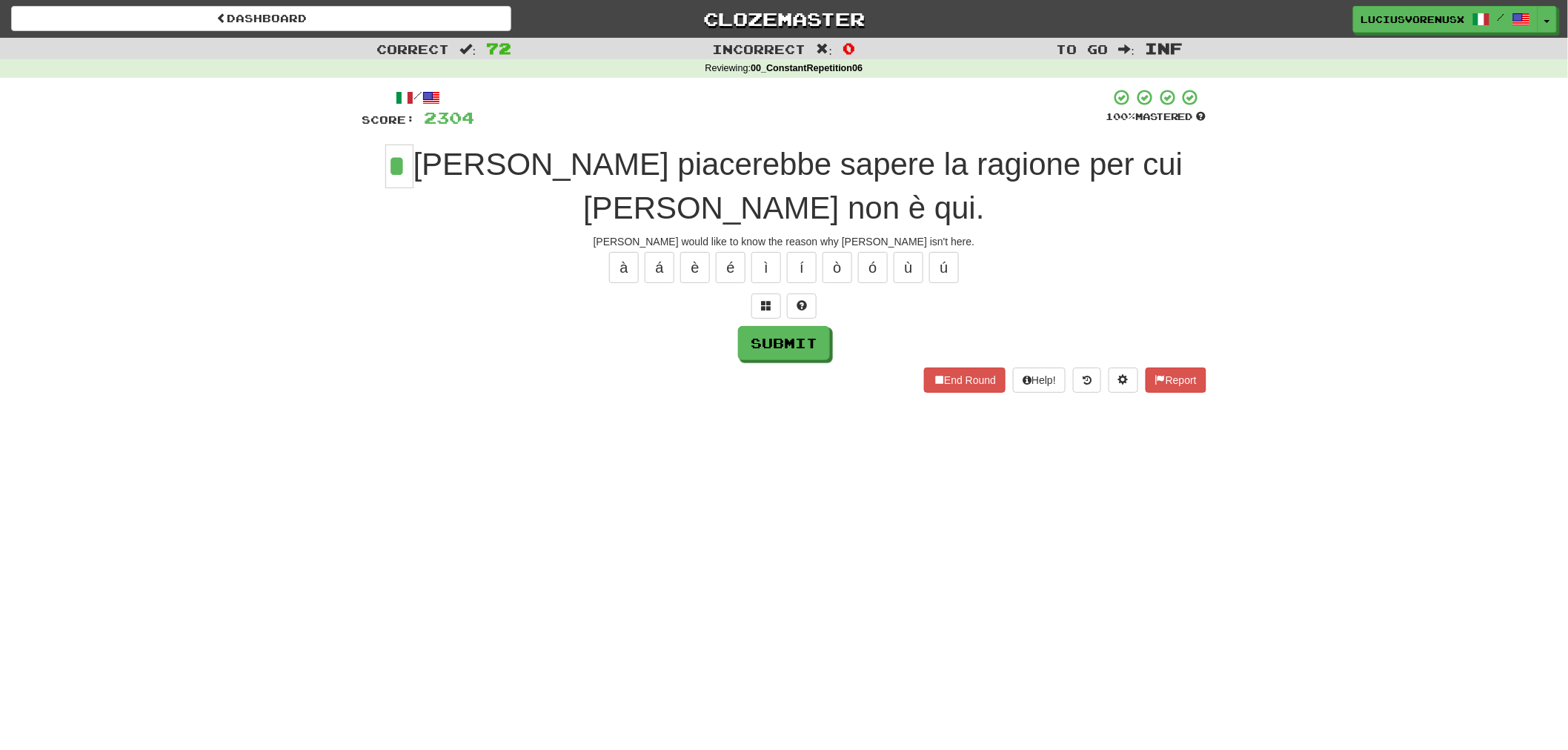
type input "*"
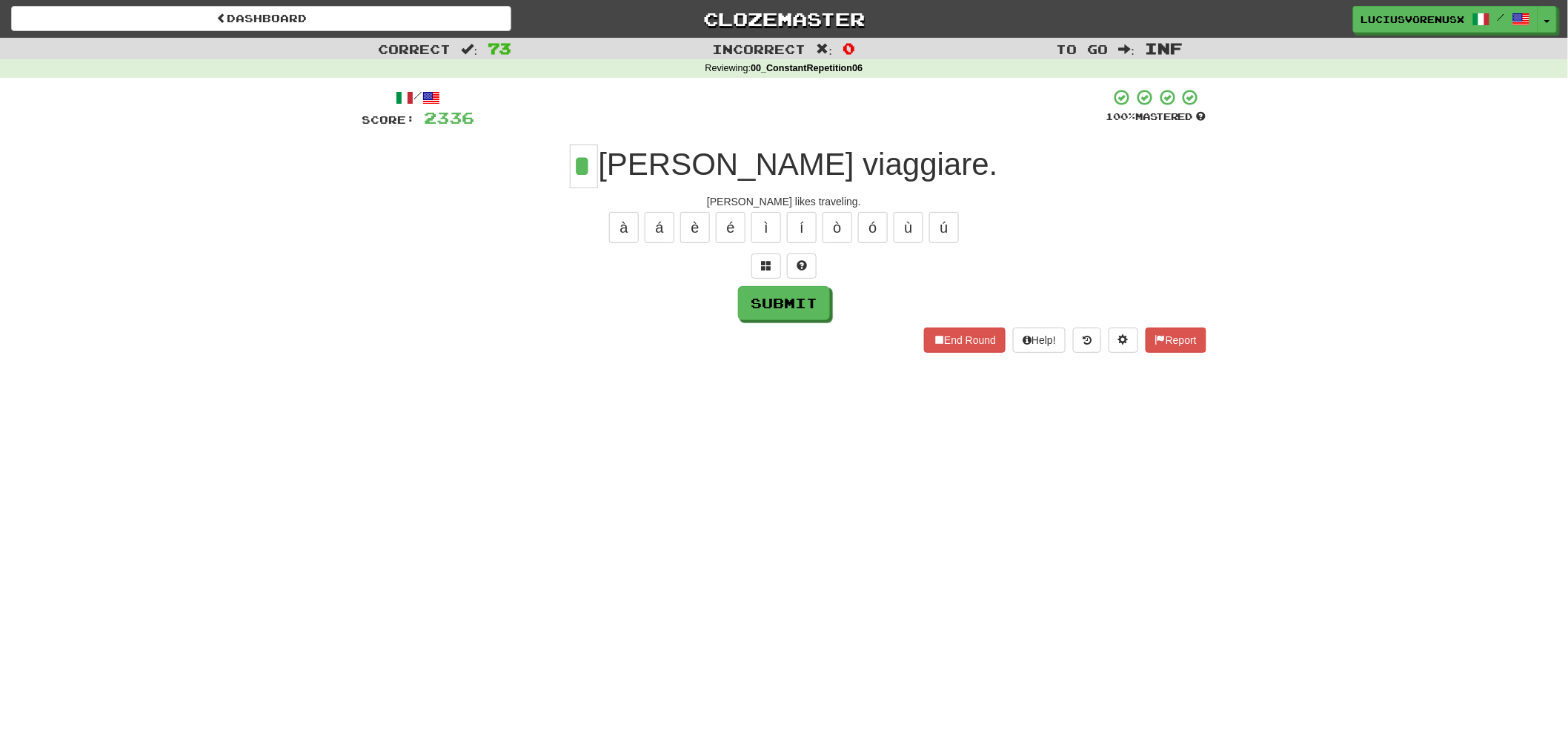
type input "*"
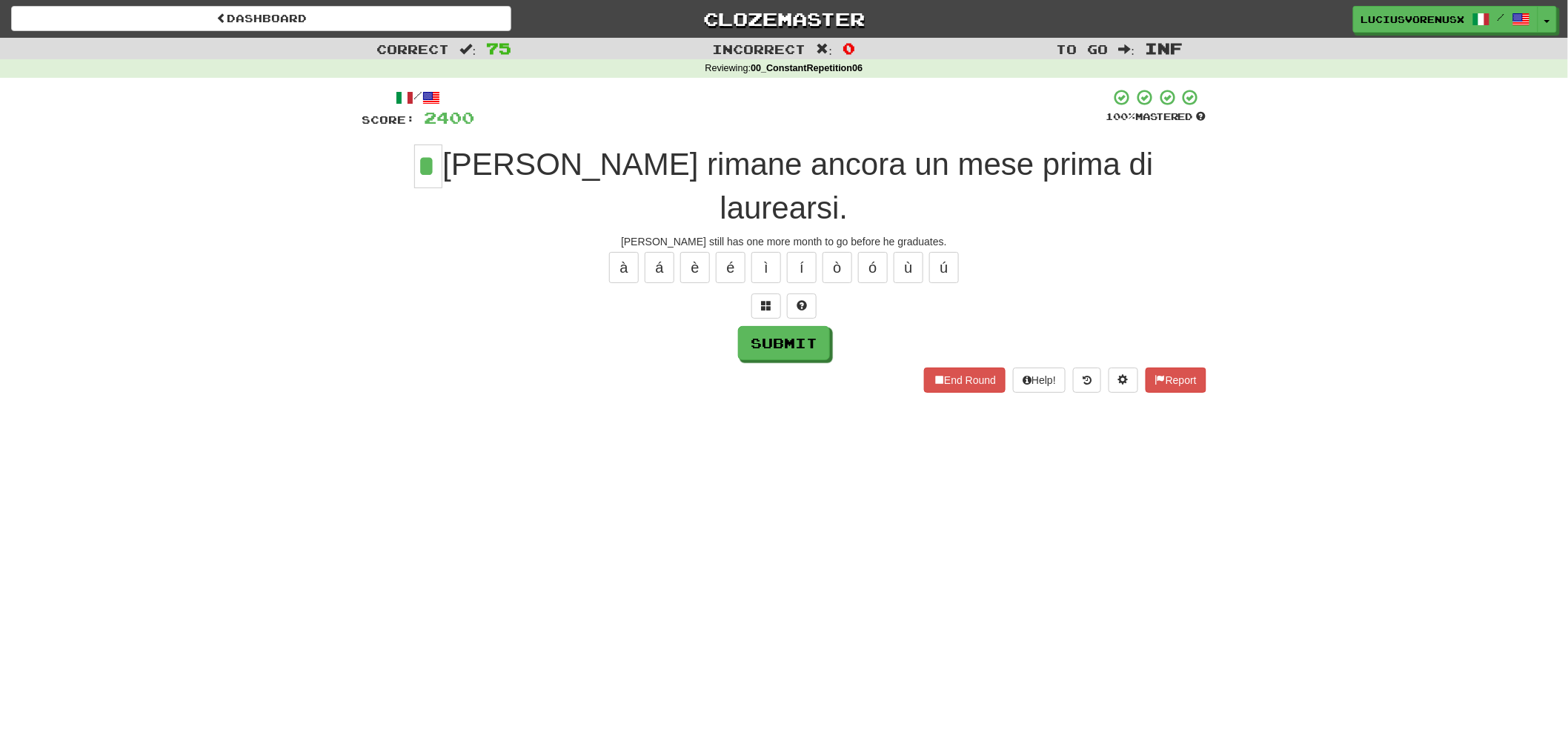
type input "*"
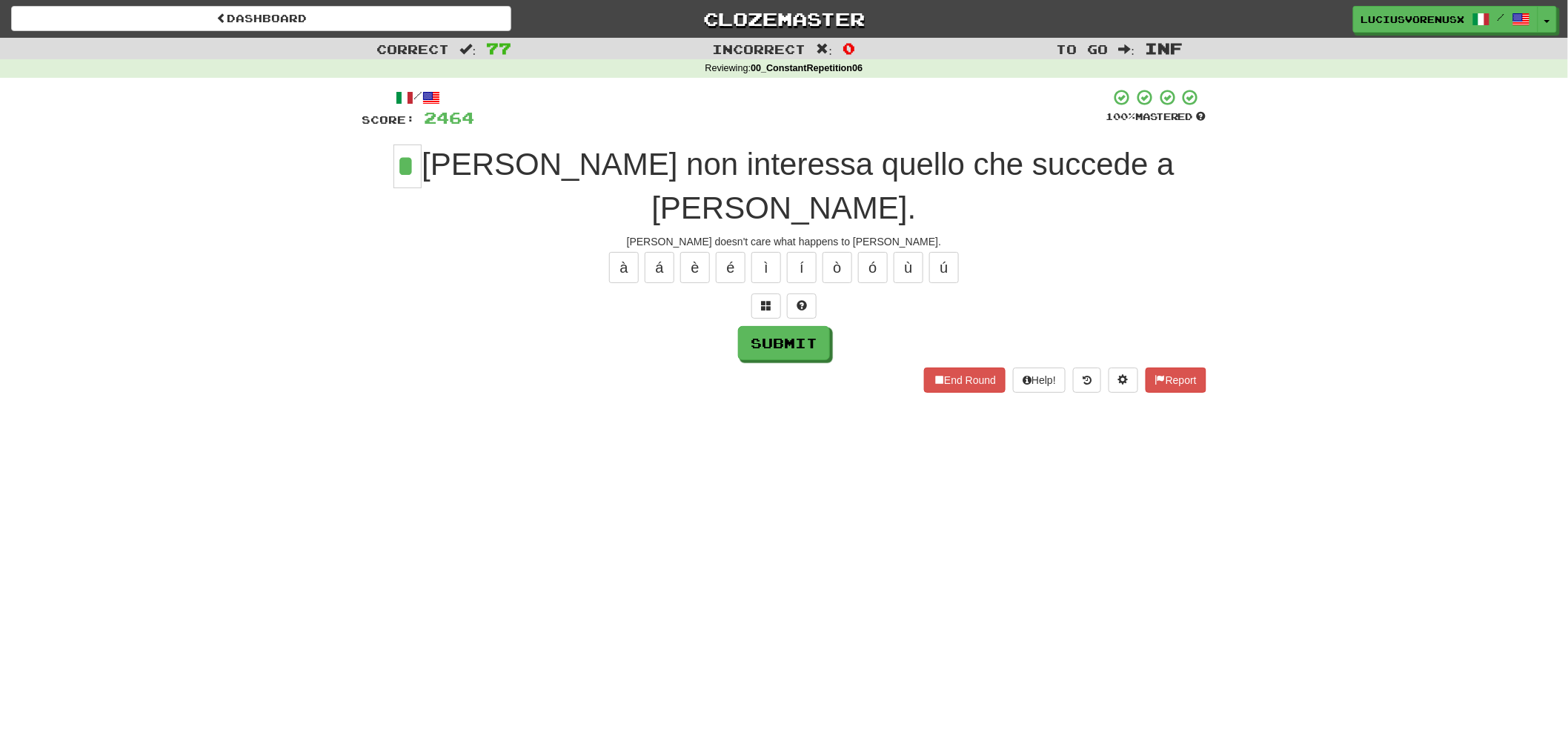
type input "*"
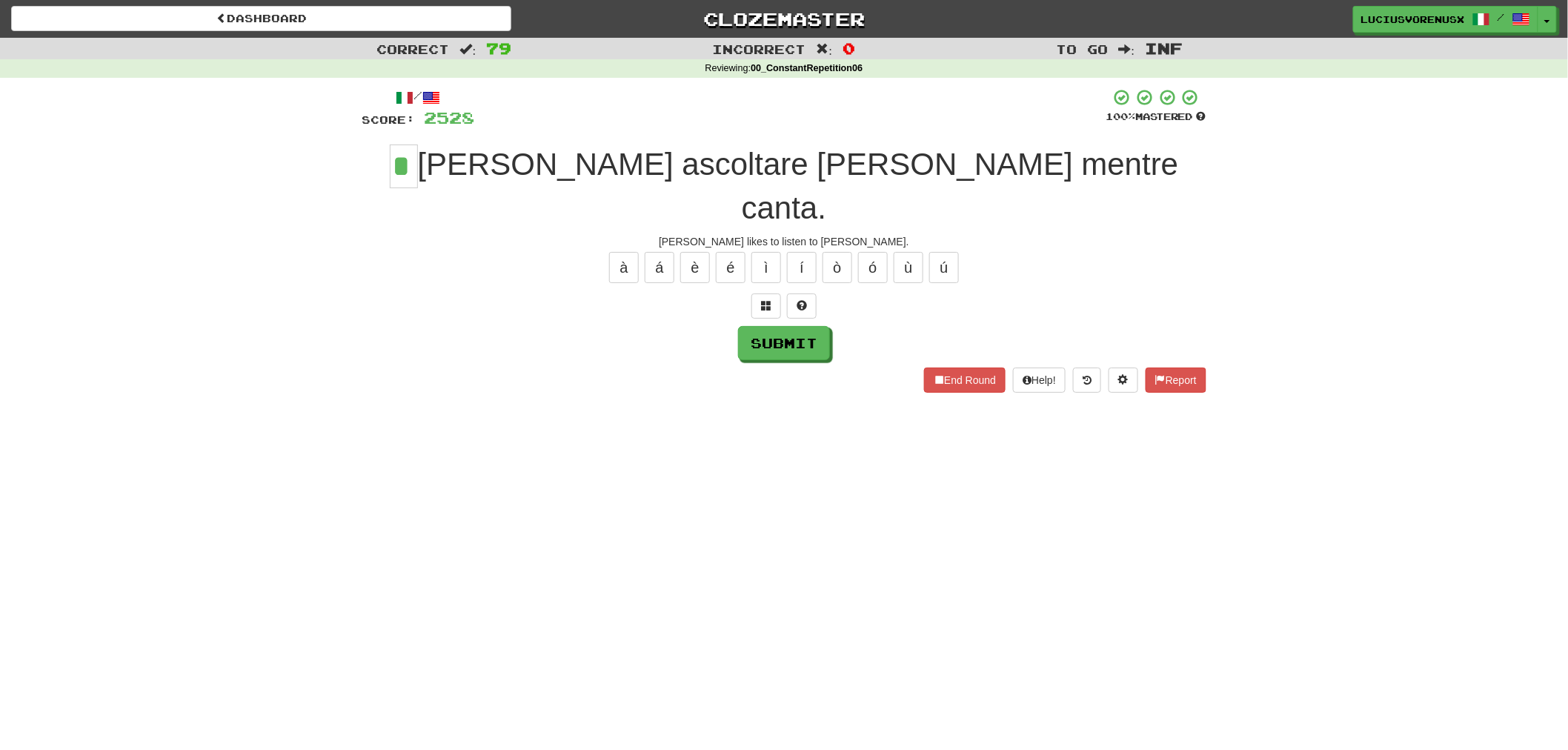
type input "*"
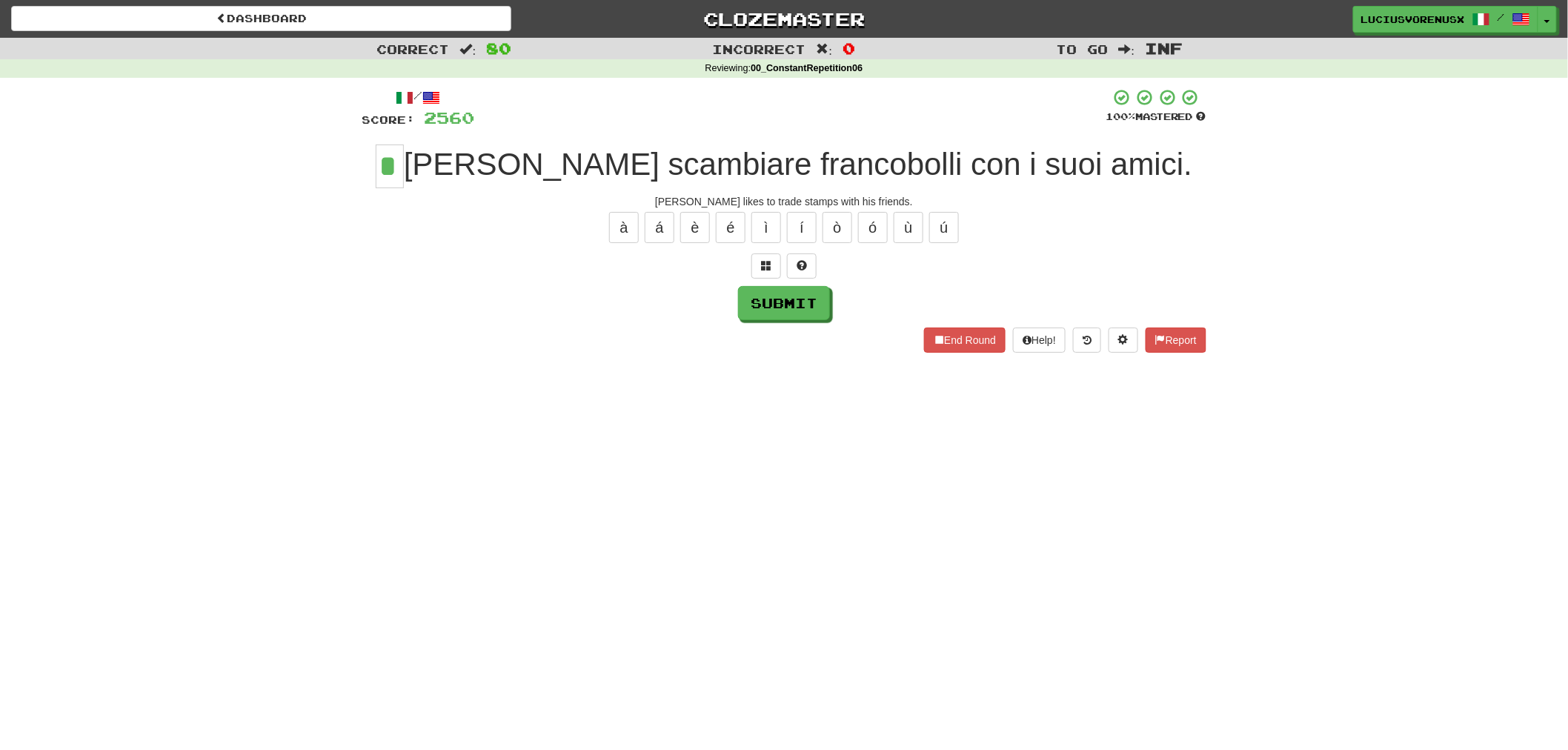
type input "*"
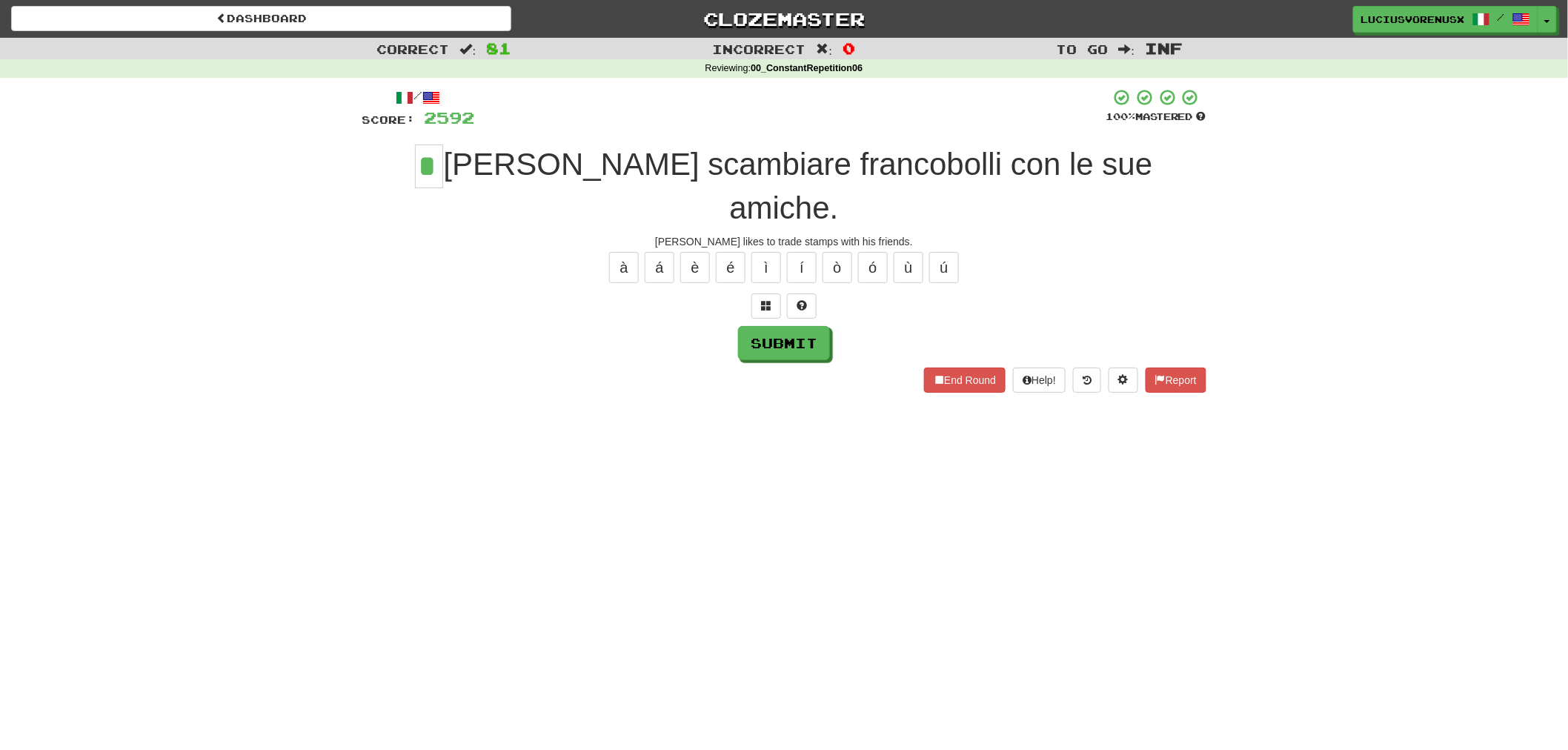
type input "*"
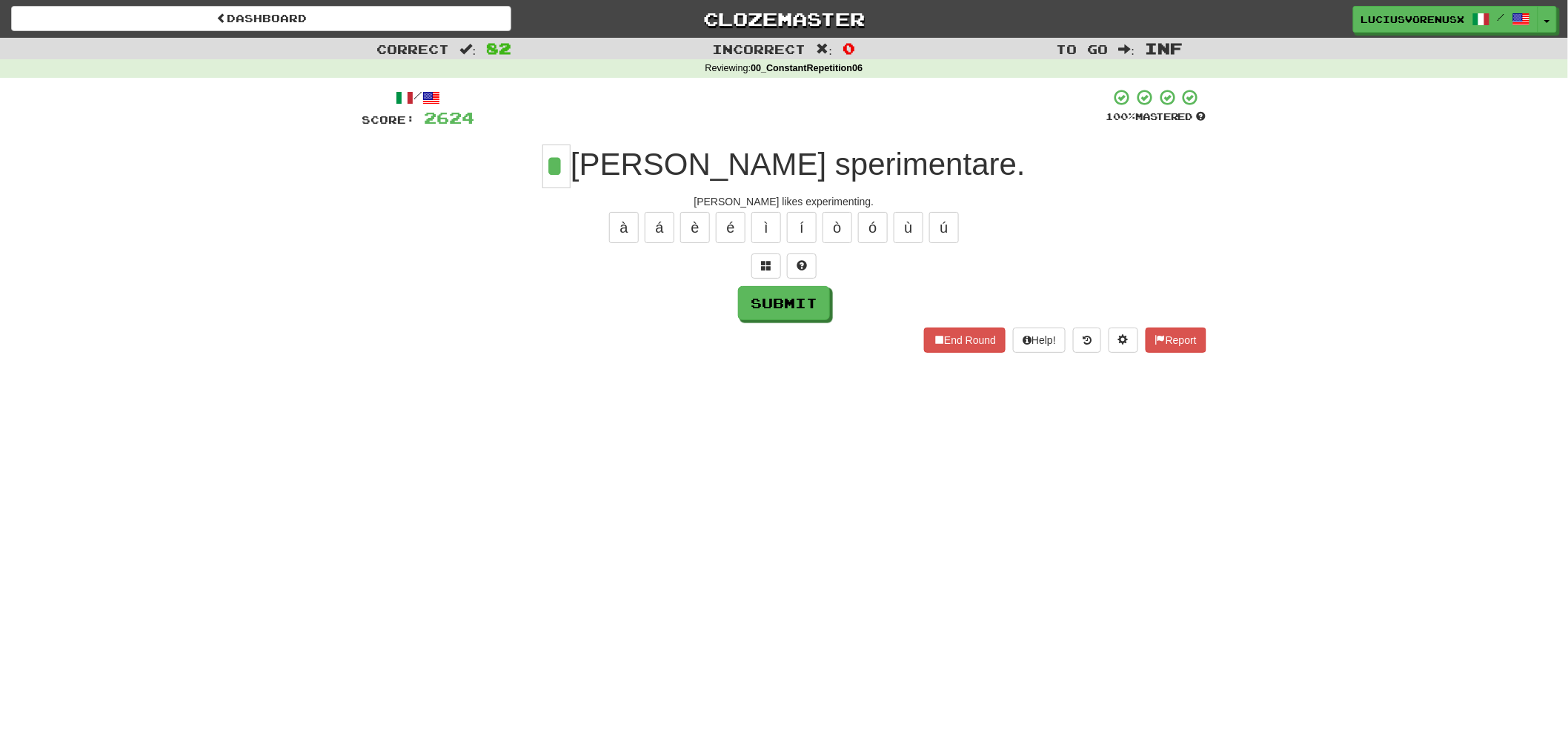
type input "*"
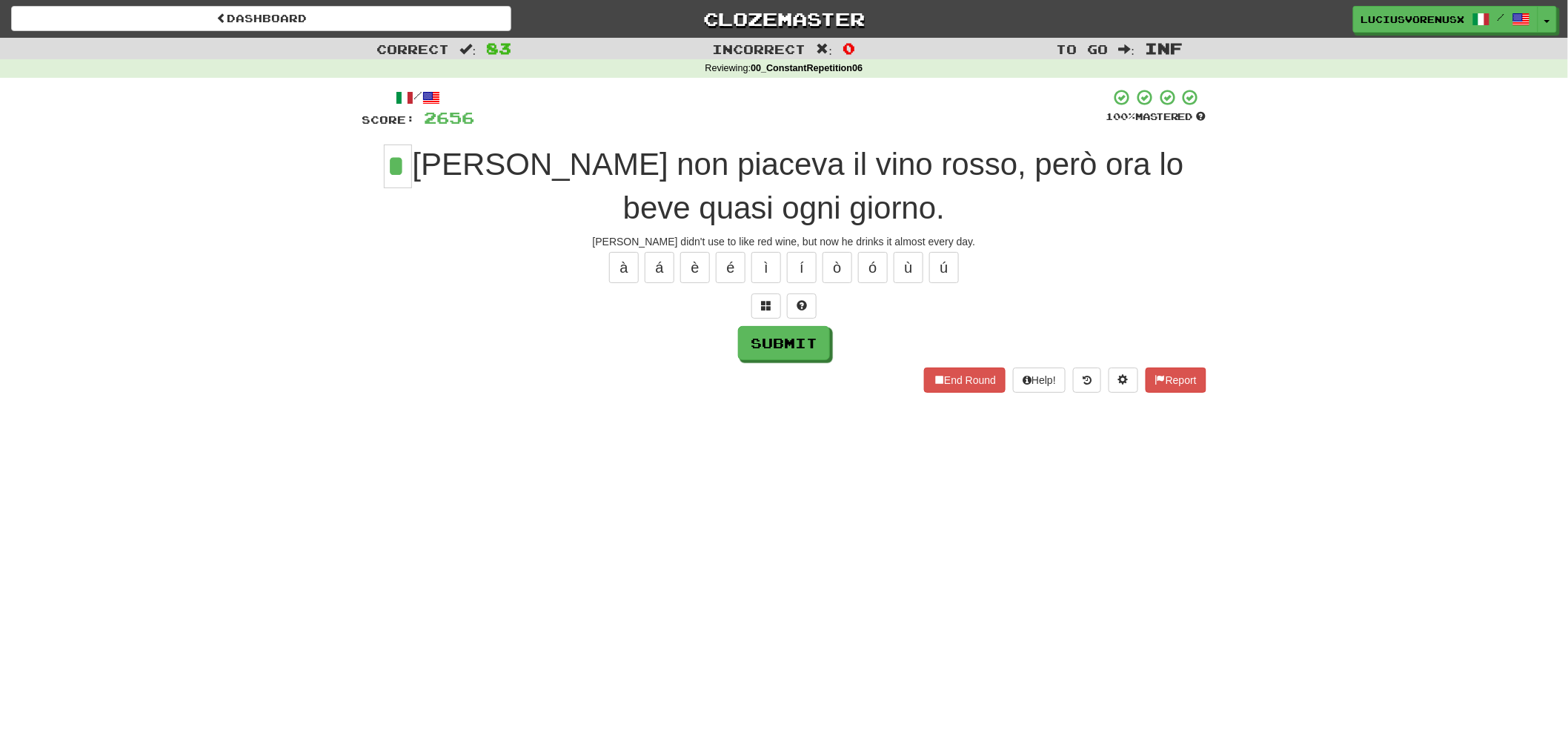
type input "*"
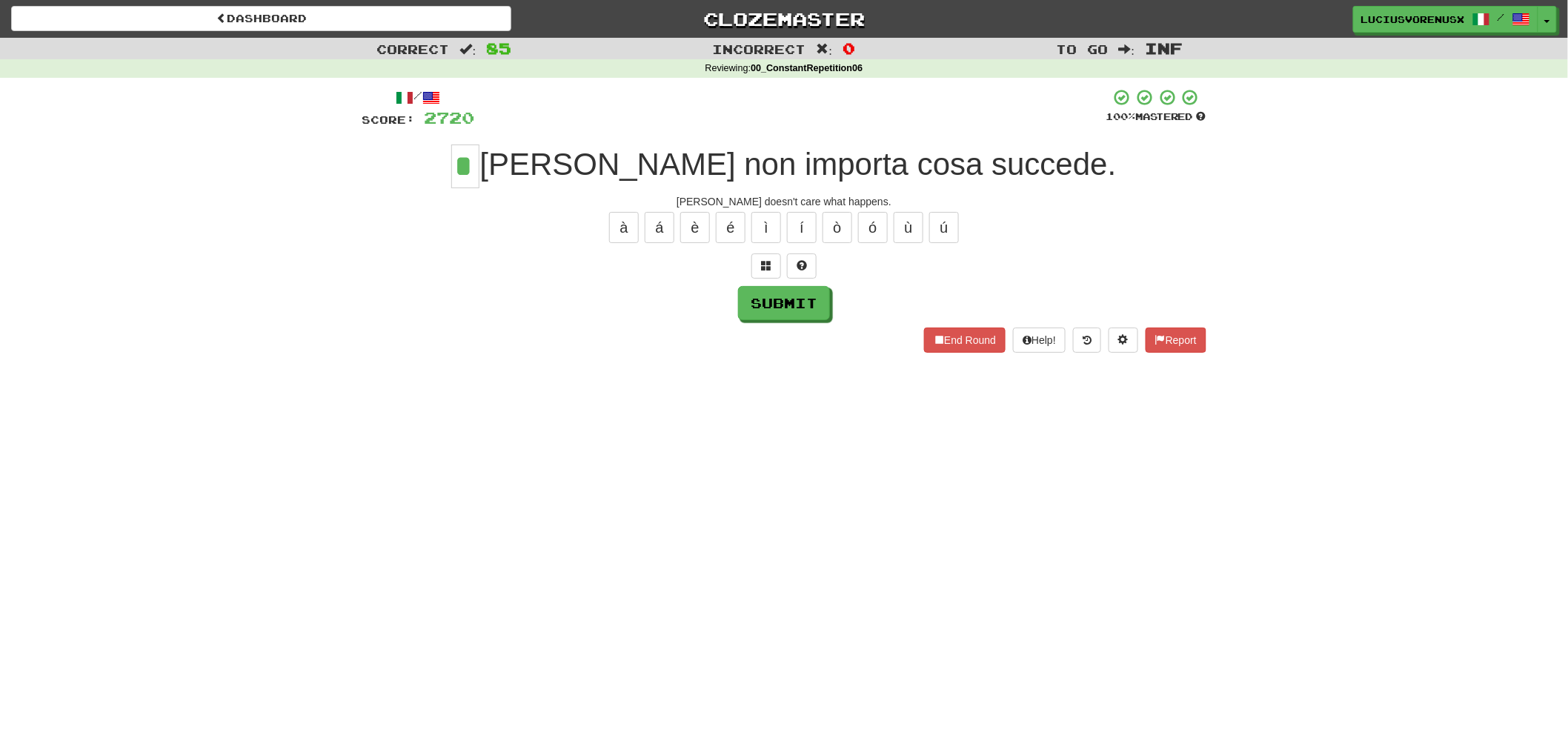
type input "*"
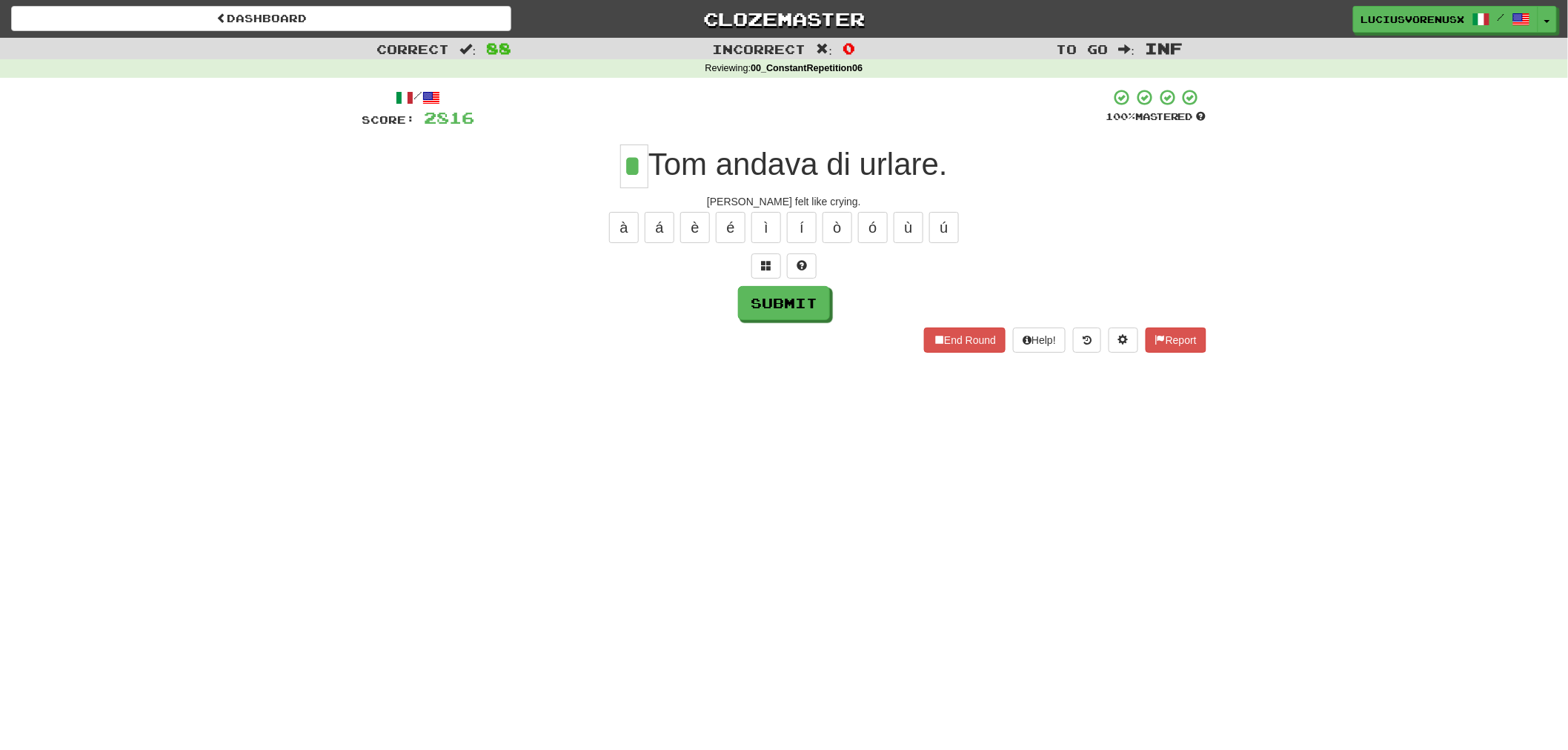
type input "*"
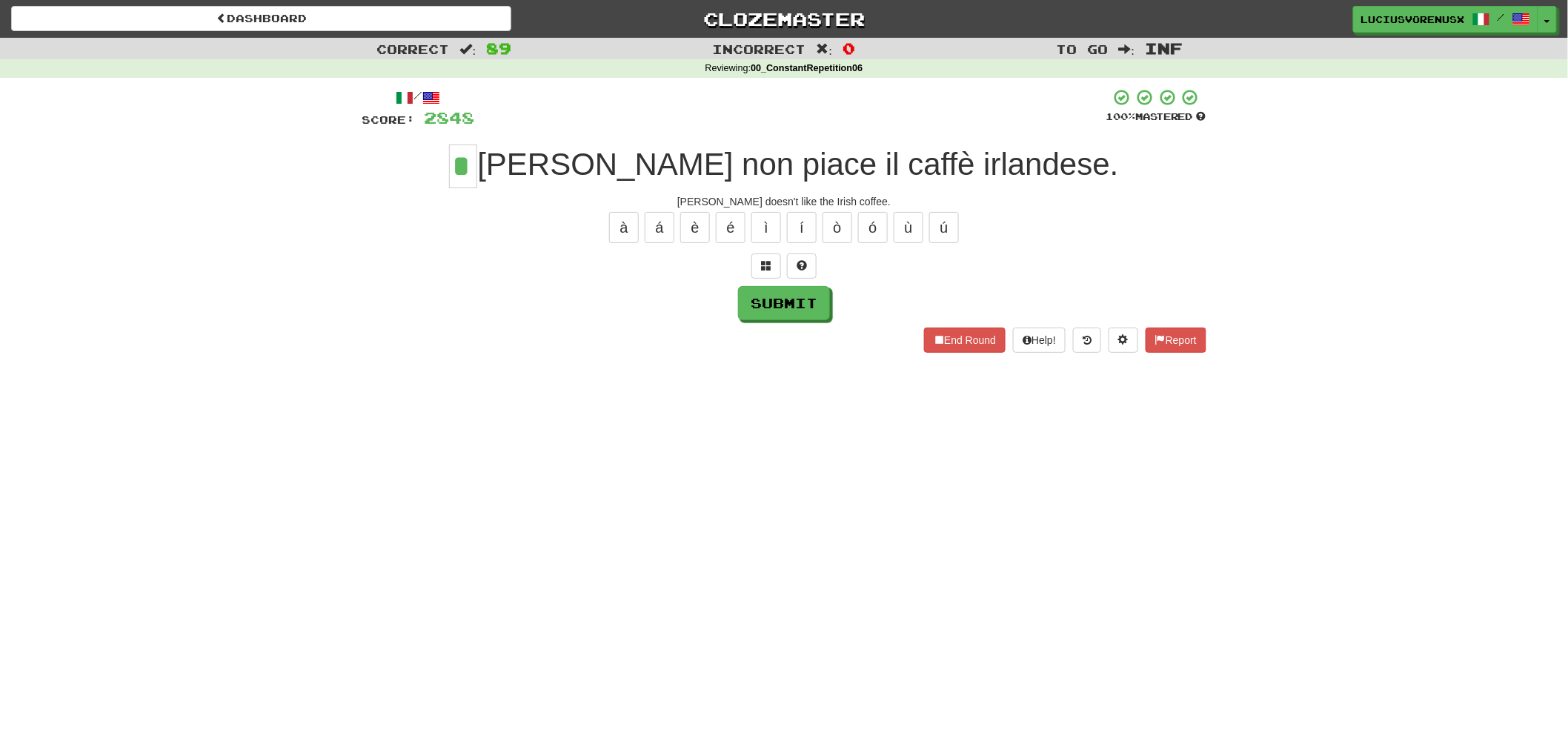
type input "*"
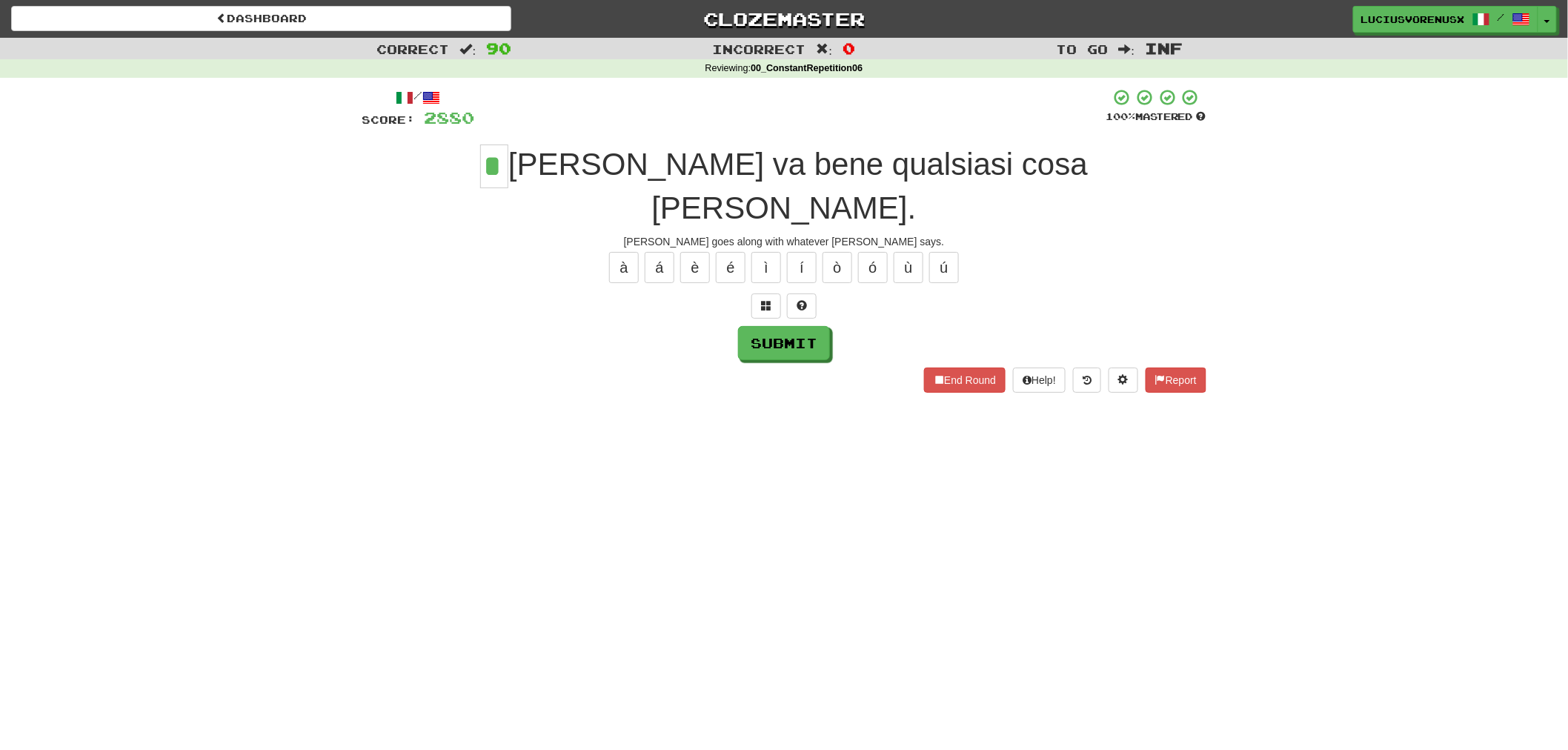
type input "*"
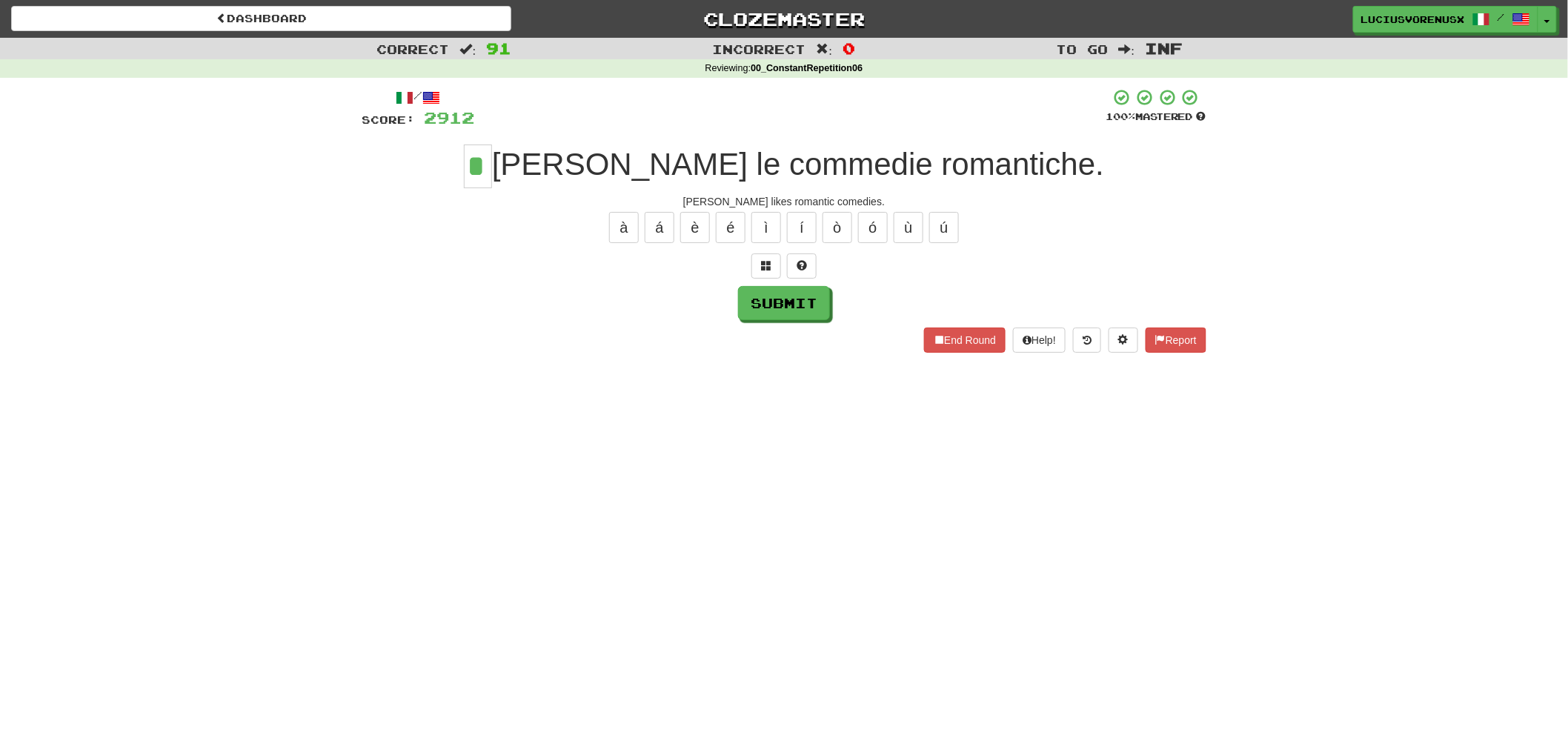
type input "*"
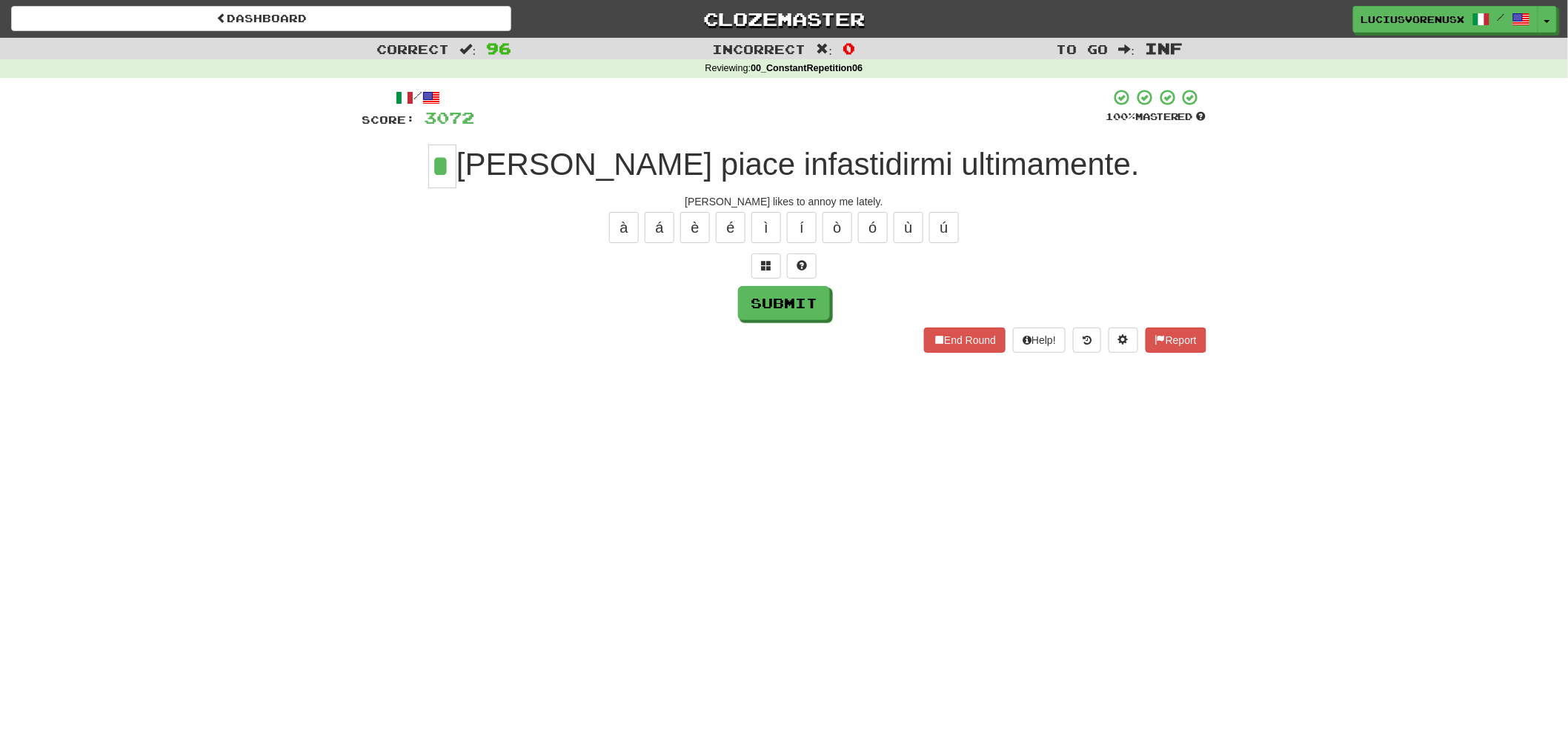
type input "*"
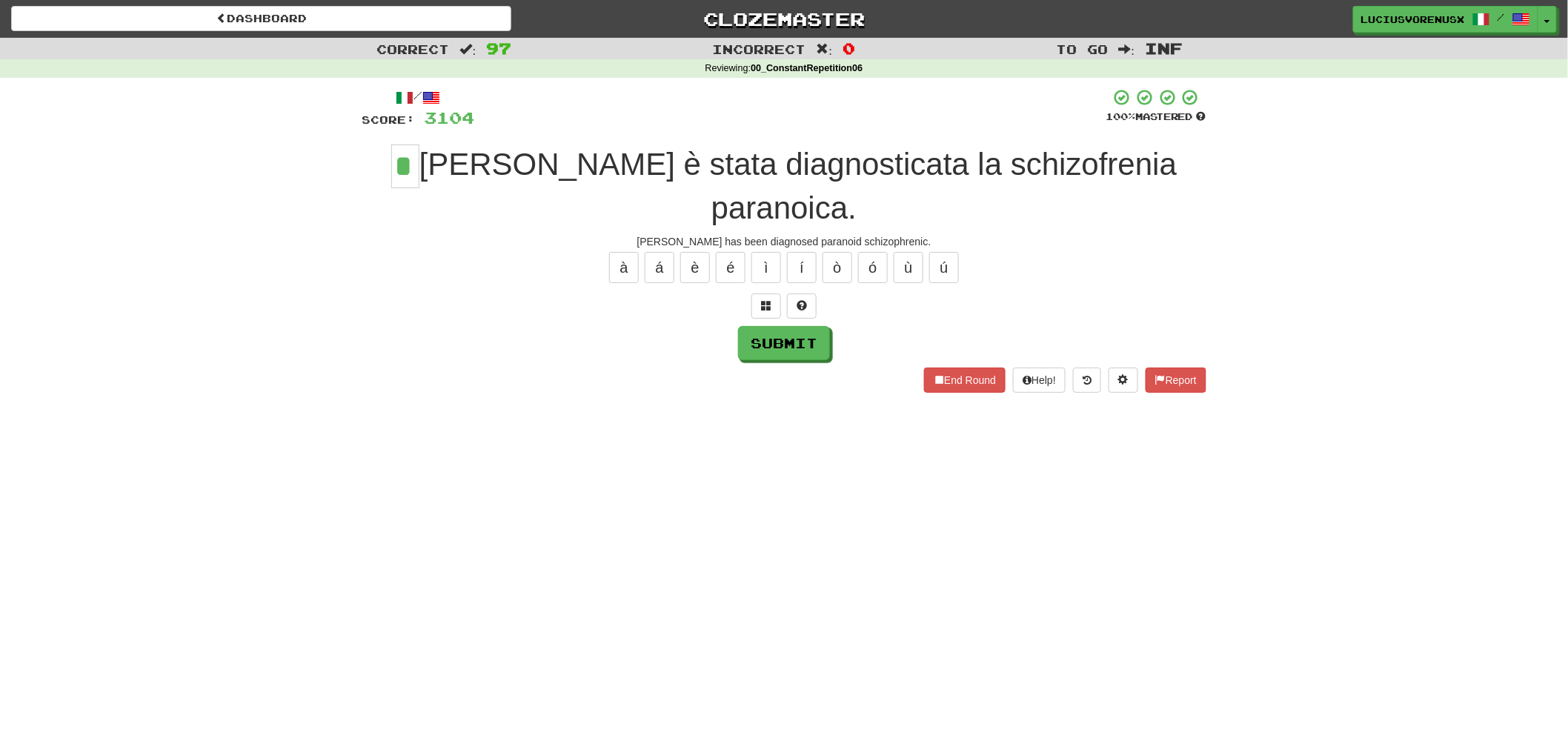
type input "*"
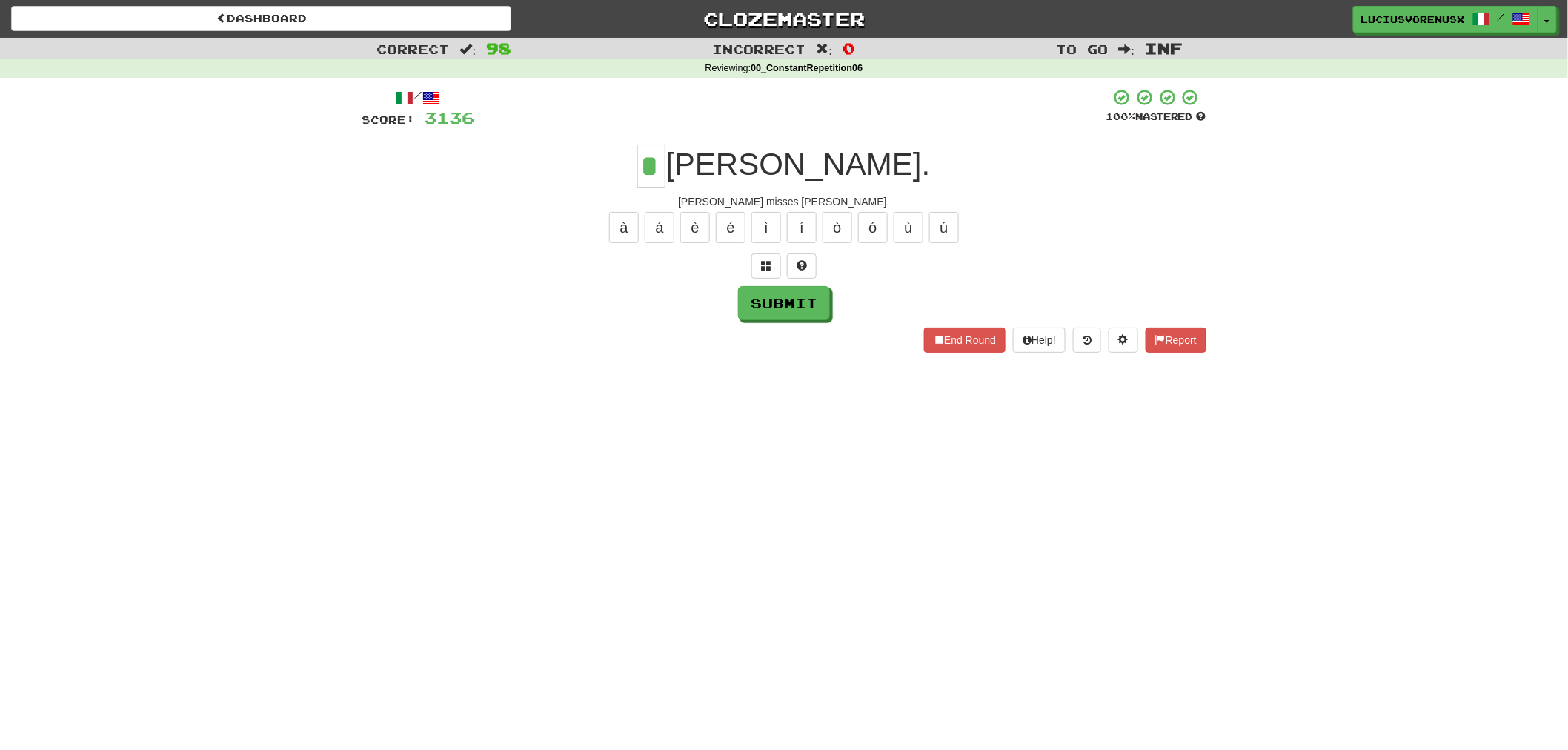
type input "*"
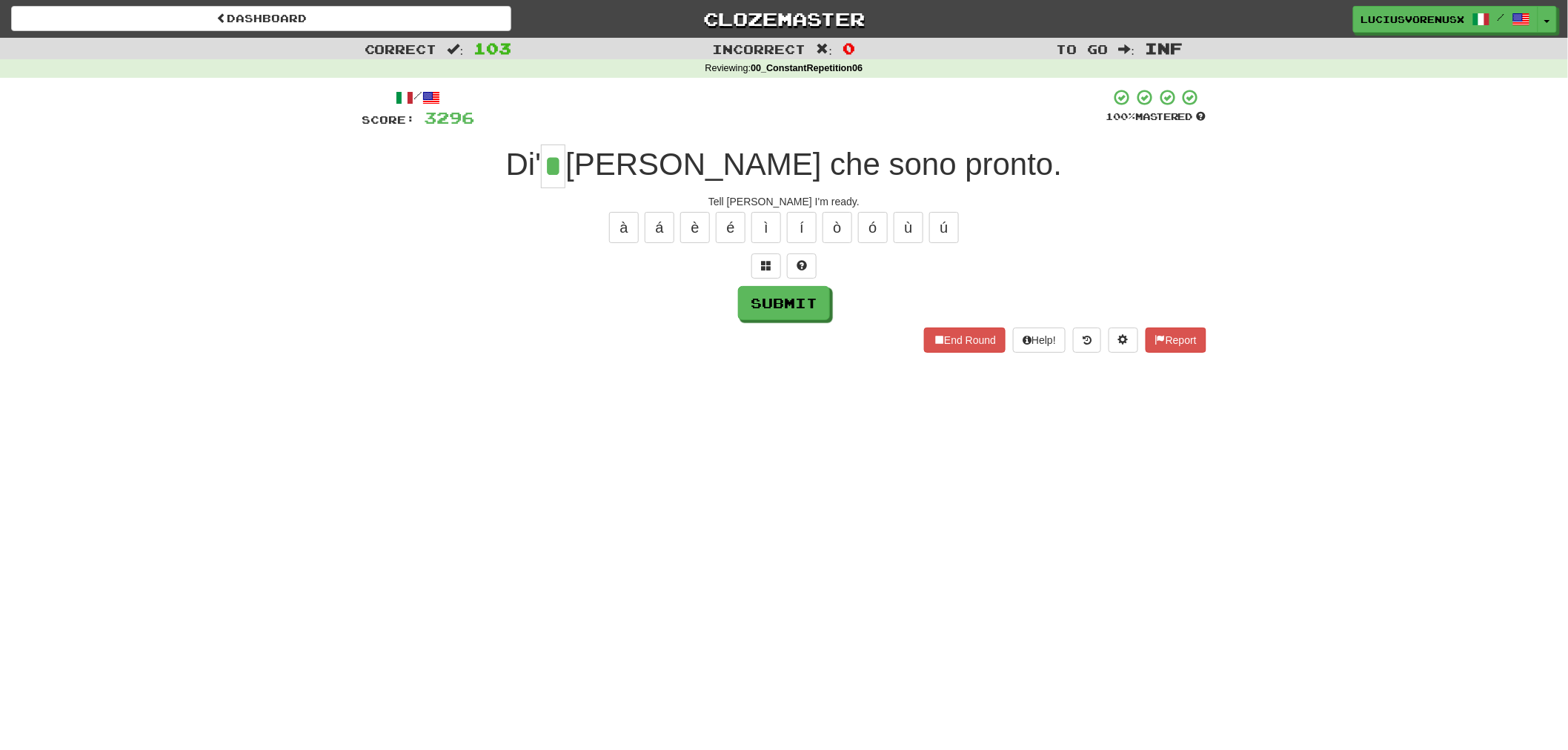
type input "*"
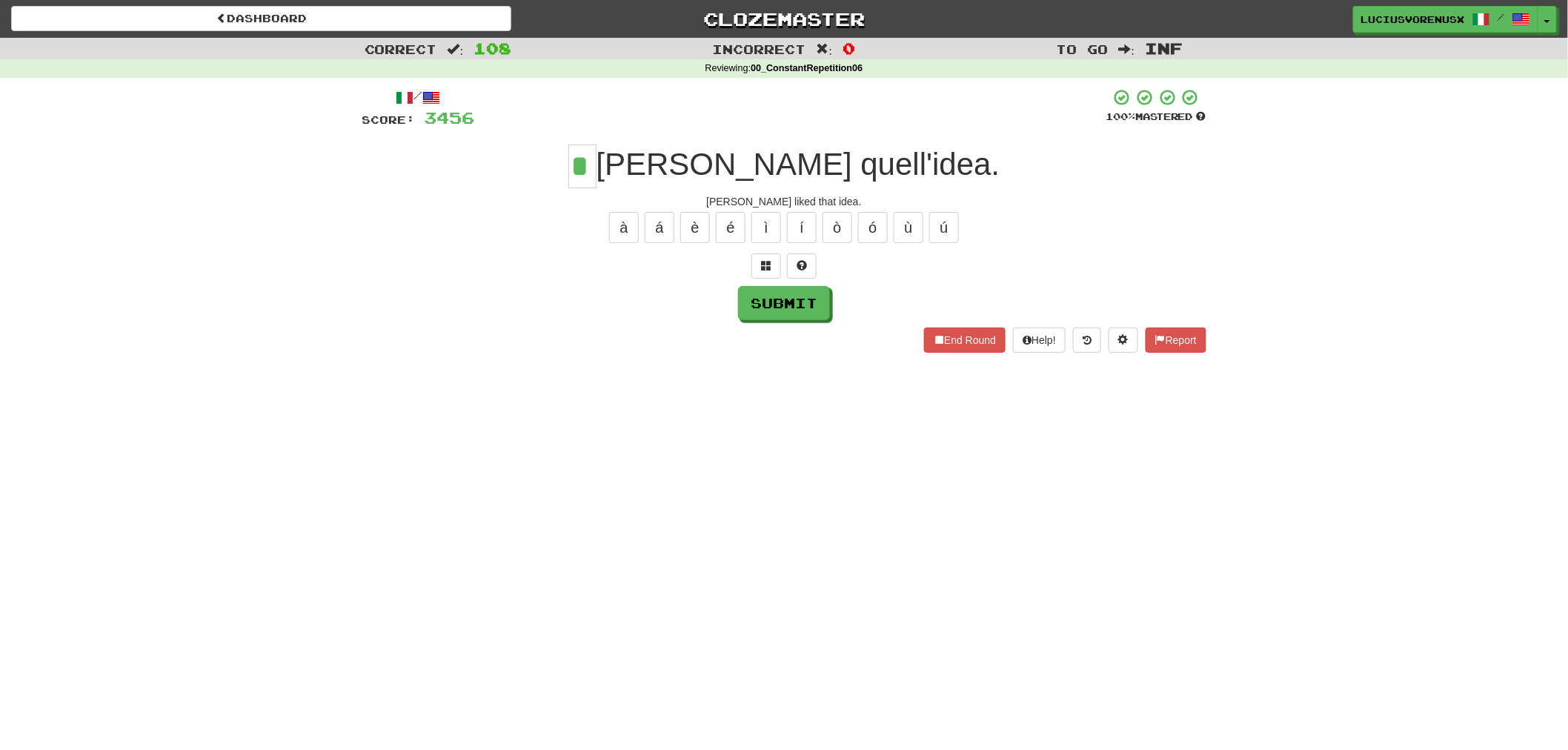
type input "*"
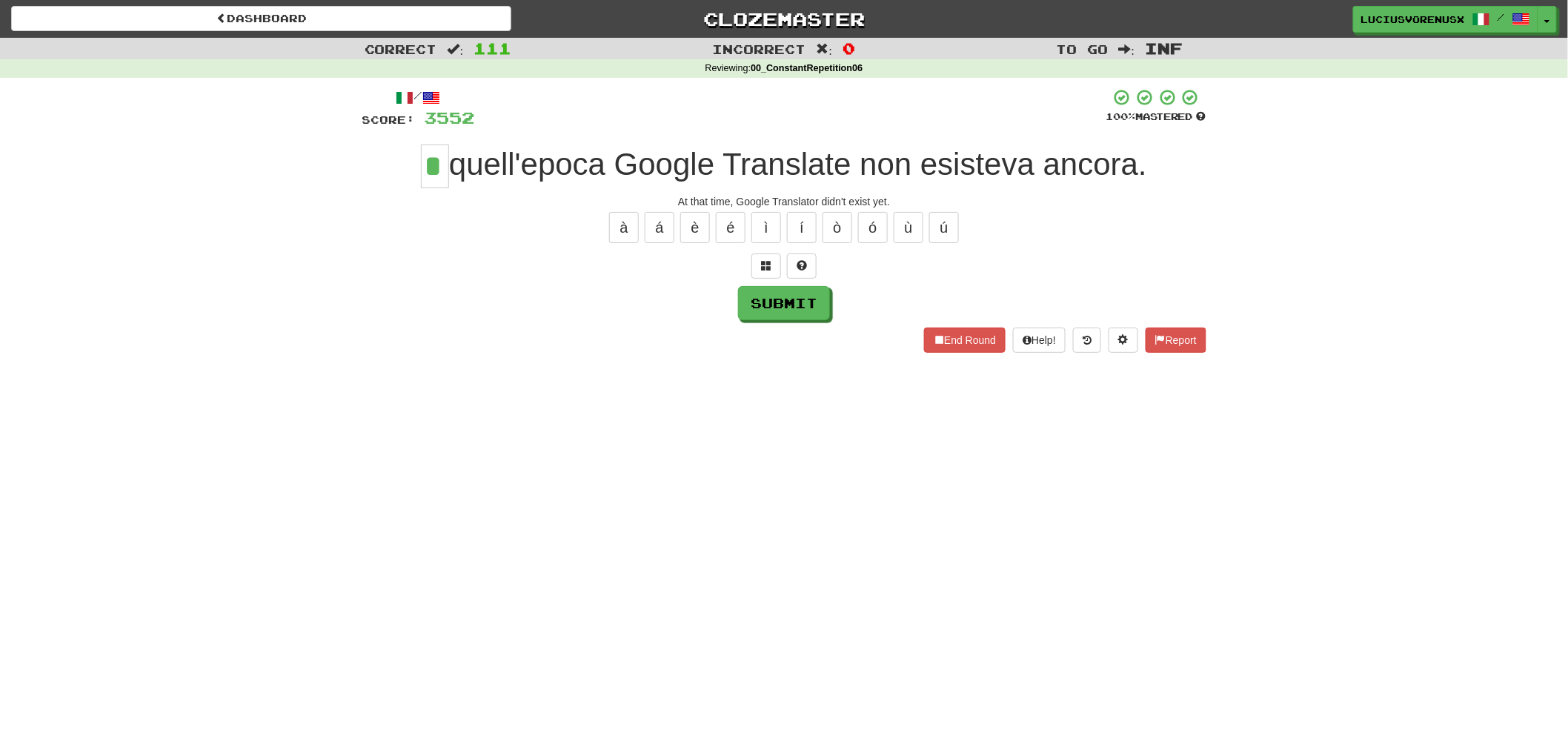
type input "*"
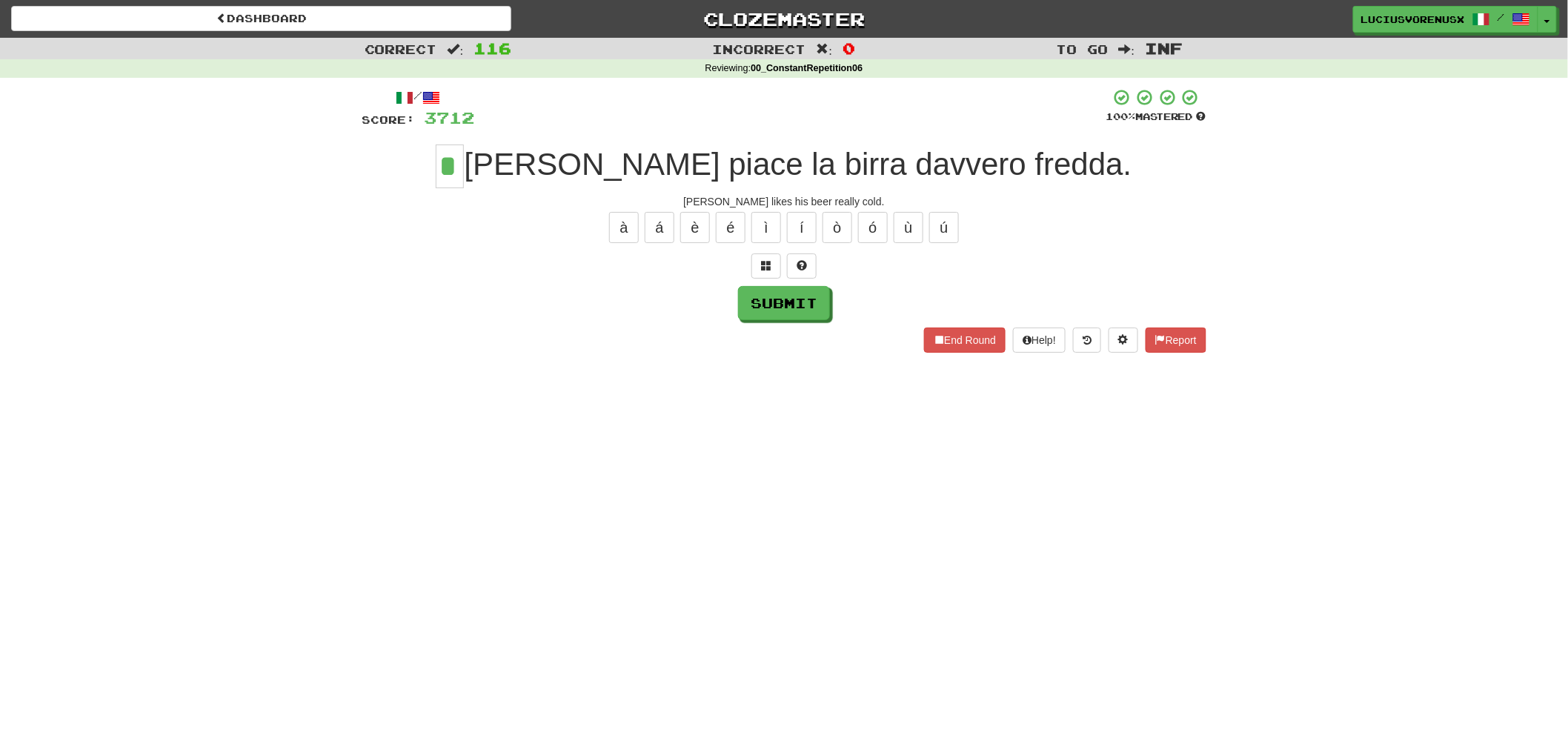
type input "*"
